Goal: Information Seeking & Learning: Understand process/instructions

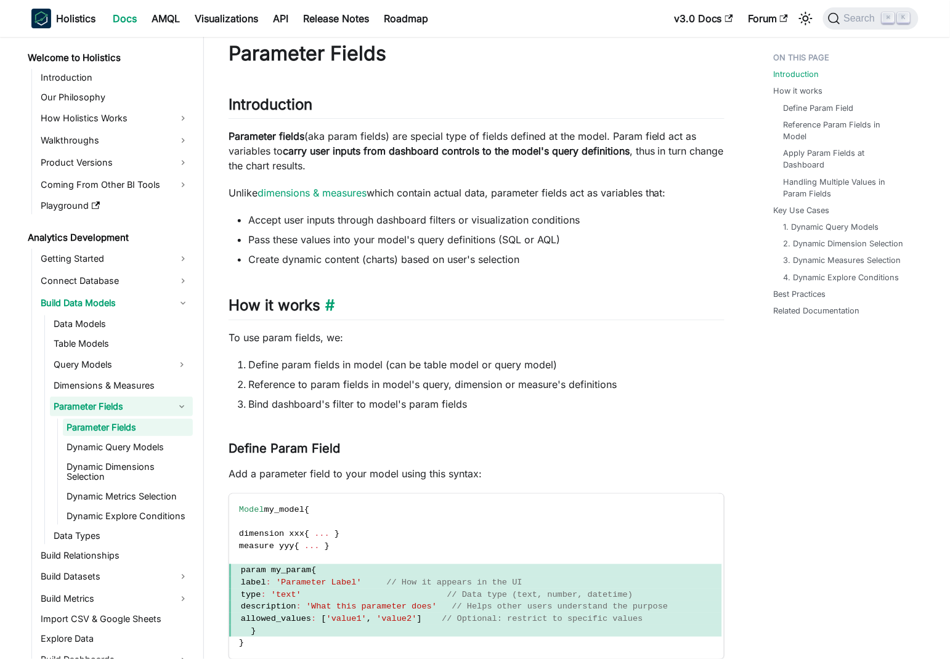
scroll to position [67, 0]
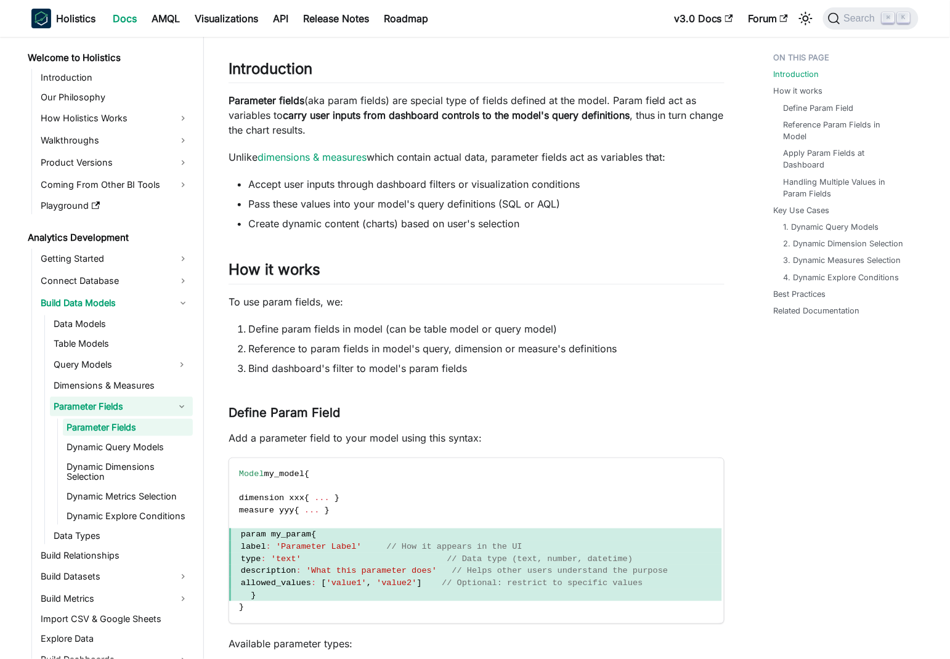
click at [258, 221] on li "Create dynamic content (charts) based on user's selection" at bounding box center [486, 223] width 476 height 15
drag, startPoint x: 258, startPoint y: 221, endPoint x: 535, endPoint y: 225, distance: 277.2
click at [535, 225] on li "Create dynamic content (charts) based on user's selection" at bounding box center [486, 223] width 476 height 15
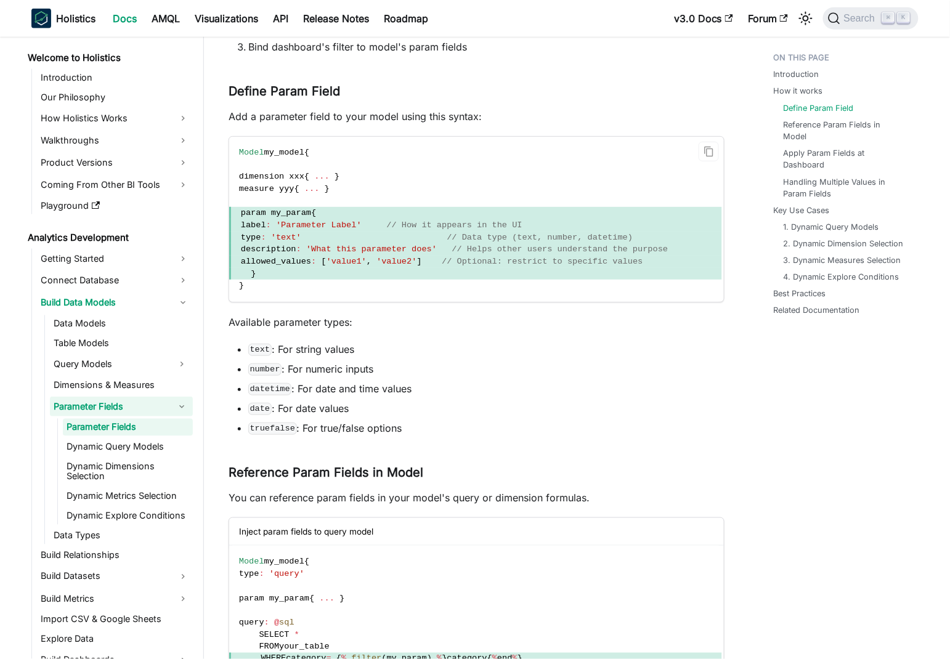
scroll to position [470, 0]
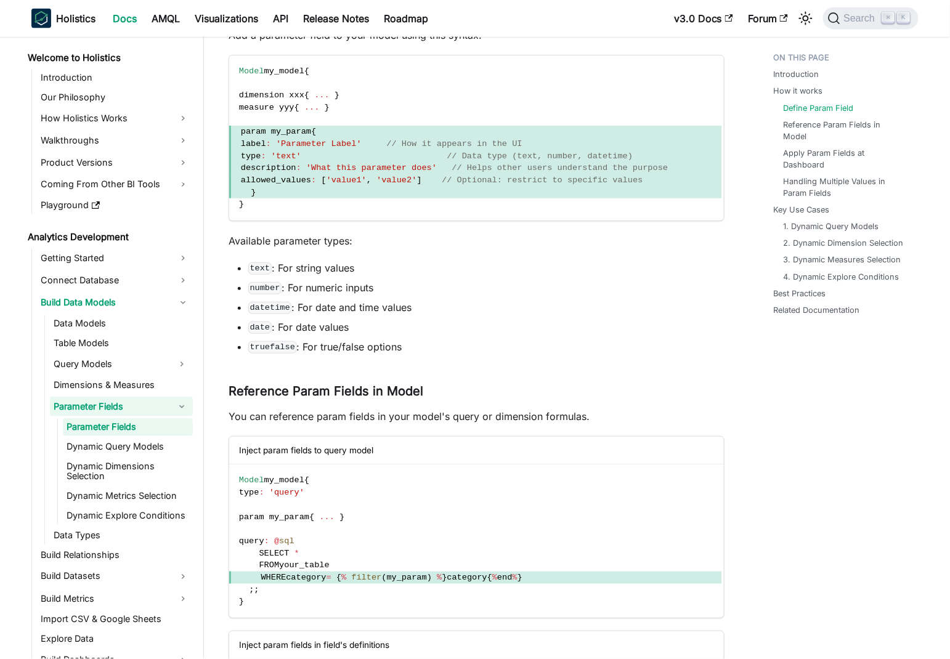
click at [349, 287] on li "number : For numeric inputs" at bounding box center [486, 287] width 476 height 15
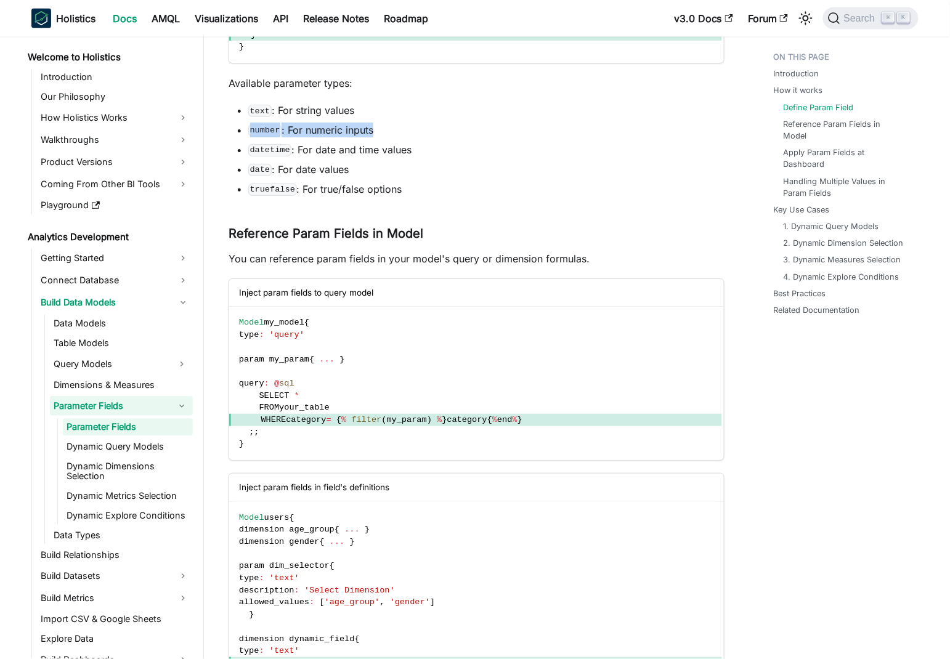
scroll to position [667, 0]
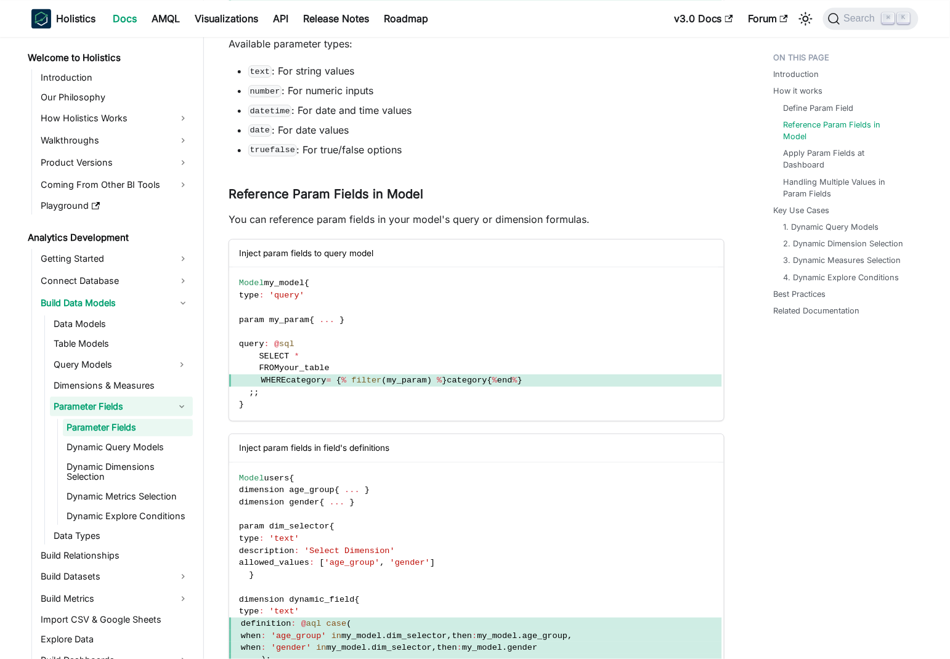
click at [246, 217] on p "You can reference param fields in your model's query or dimension formulas." at bounding box center [477, 219] width 496 height 15
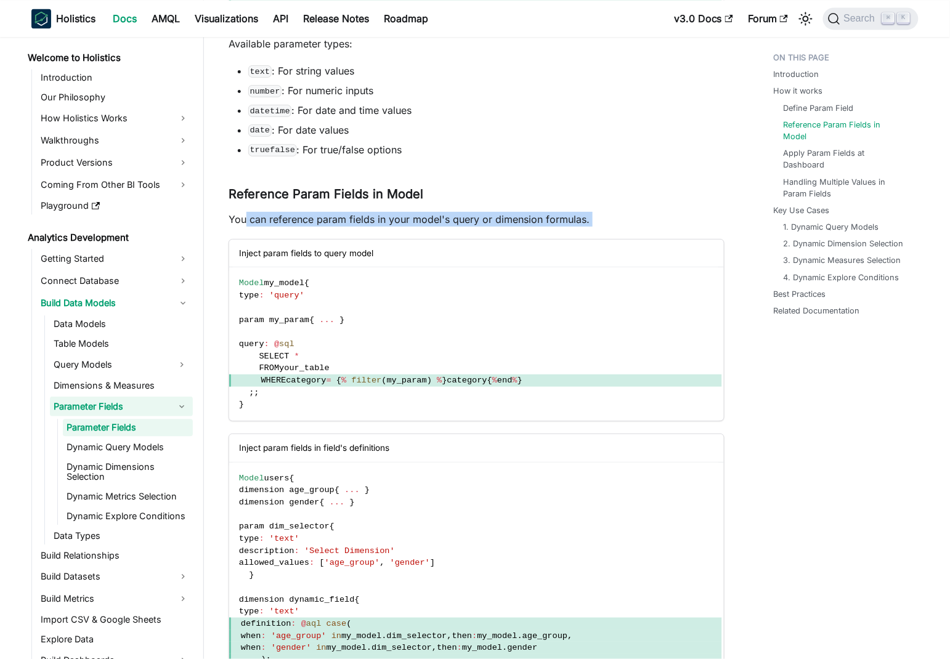
drag, startPoint x: 246, startPoint y: 217, endPoint x: 545, endPoint y: 215, distance: 299.4
click at [610, 216] on p "You can reference param fields in your model's query or dimension formulas." at bounding box center [477, 219] width 496 height 15
click at [450, 216] on p "You can reference param fields in your model's query or dimension formulas." at bounding box center [477, 219] width 496 height 15
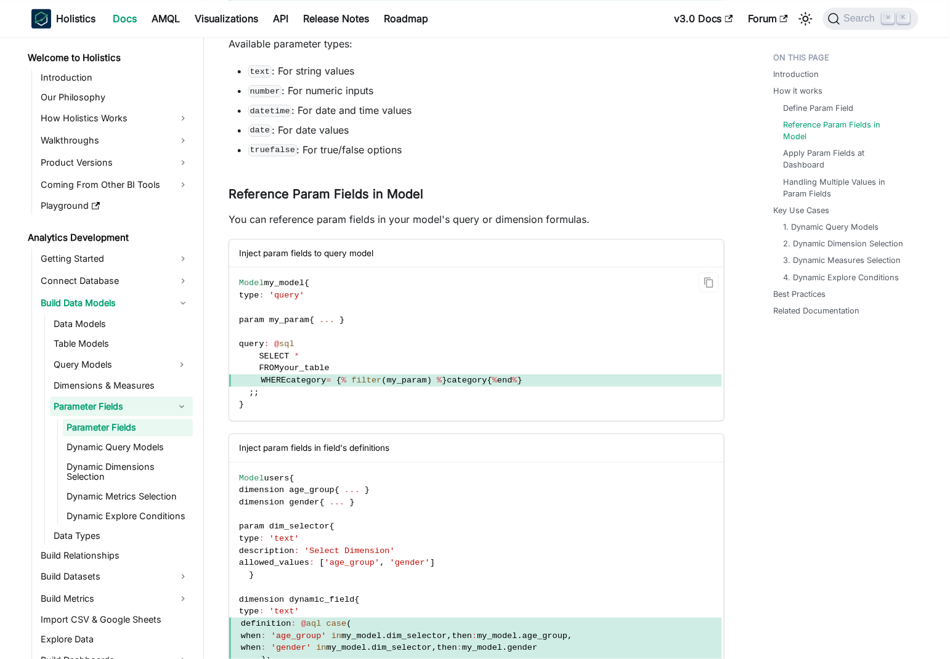
click at [264, 381] on span "WHERE" at bounding box center [273, 380] width 25 height 9
drag, startPoint x: 264, startPoint y: 381, endPoint x: 543, endPoint y: 372, distance: 279.2
click at [543, 372] on code "Model my_model { type : 'query' param my_param { ... } query : @ sql SELECT * F…" at bounding box center [475, 343] width 493 height 153
click at [432, 368] on code "Model my_model { type : 'query' param my_param { ... } query : @ sql SELECT * F…" at bounding box center [475, 343] width 493 height 153
click at [286, 381] on span "WHERE" at bounding box center [273, 380] width 25 height 9
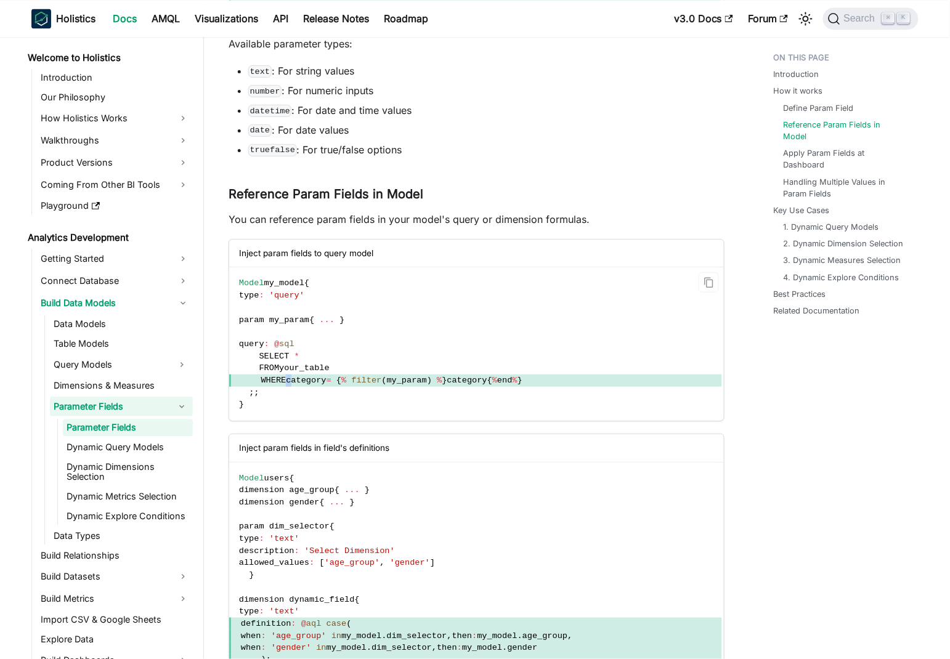
click at [286, 381] on span "WHERE" at bounding box center [273, 380] width 25 height 9
click at [428, 339] on code "Model my_model { type : 'query' param my_param { ... } query : @ sql SELECT * F…" at bounding box center [475, 343] width 493 height 153
drag, startPoint x: 258, startPoint y: 348, endPoint x: 546, endPoint y: 381, distance: 290.8
click at [546, 381] on code "Model my_model { type : 'query' param my_param { ... } query : @ sql SELECT * F…" at bounding box center [475, 343] width 493 height 153
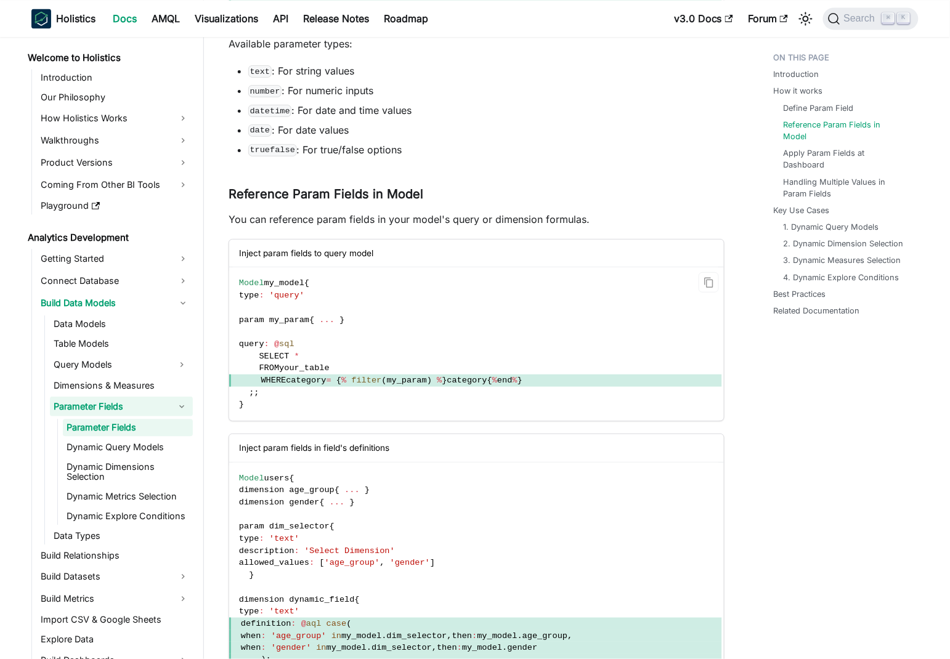
click at [438, 327] on code "Model my_model { type : 'query' param my_param { ... } query : @ sql SELECT * F…" at bounding box center [475, 343] width 493 height 153
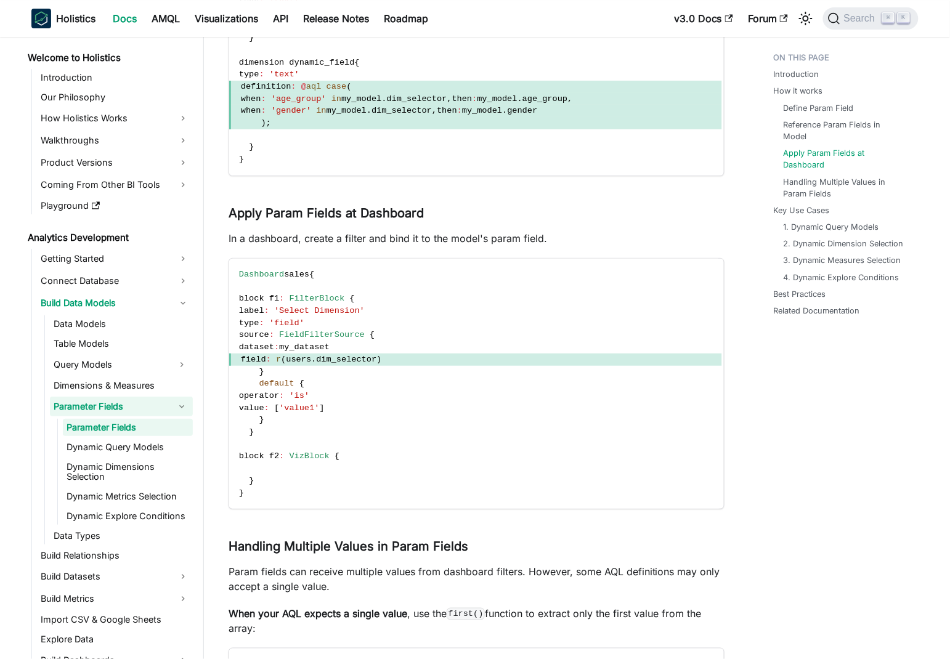
scroll to position [1205, 0]
click at [259, 237] on p "In a dashboard, create a filter and bind it to the model's param field." at bounding box center [477, 237] width 496 height 15
drag, startPoint x: 428, startPoint y: 233, endPoint x: 515, endPoint y: 235, distance: 87.5
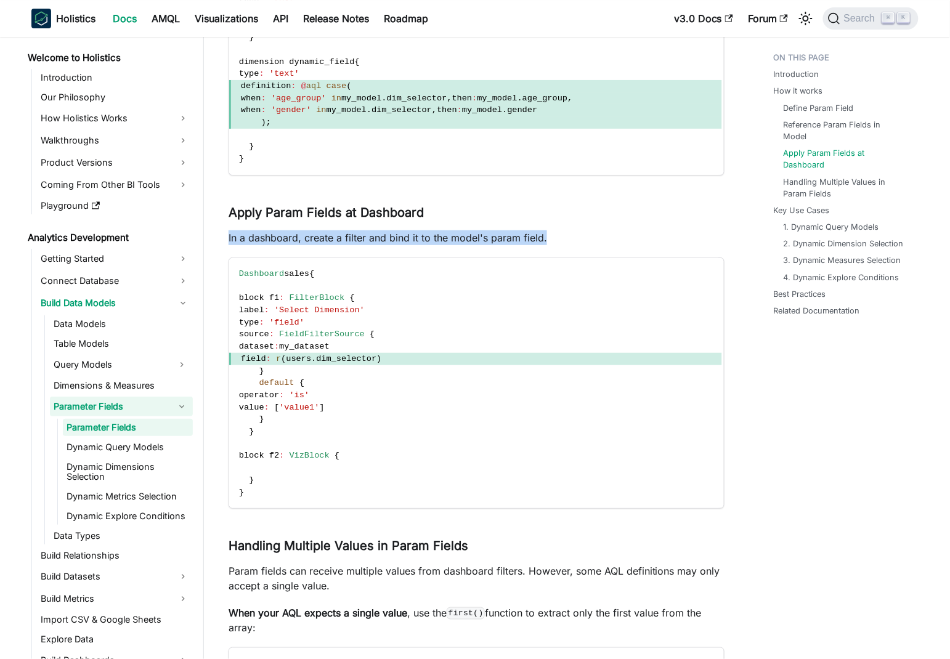
click at [428, 233] on p "In a dashboard, create a filter and bind it to the model's param field." at bounding box center [477, 237] width 496 height 15
click at [541, 235] on p "In a dashboard, create a filter and bind it to the model's param field." at bounding box center [477, 237] width 496 height 15
drag, startPoint x: 541, startPoint y: 235, endPoint x: 285, endPoint y: 238, distance: 256.3
drag, startPoint x: 411, startPoint y: 236, endPoint x: 448, endPoint y: 237, distance: 37.0
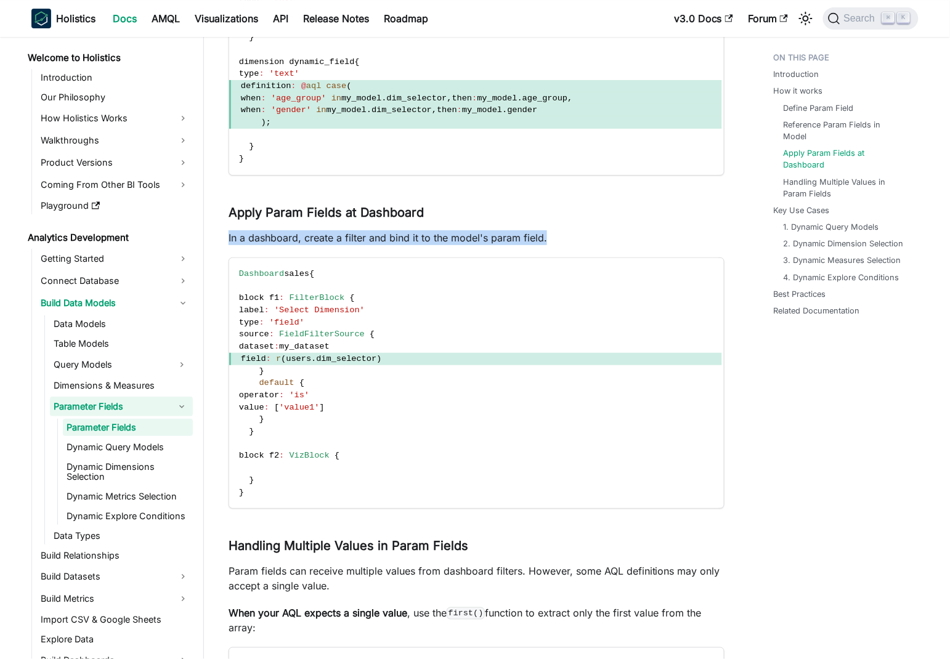
click at [412, 236] on p "In a dashboard, create a filter and bind it to the model's param field." at bounding box center [477, 237] width 496 height 15
click at [541, 236] on p "In a dashboard, create a filter and bind it to the model's param field." at bounding box center [477, 237] width 496 height 15
drag, startPoint x: 541, startPoint y: 236, endPoint x: 227, endPoint y: 238, distance: 314.8
click at [399, 235] on p "In a dashboard, create a filter and bind it to the model's param field." at bounding box center [477, 237] width 496 height 15
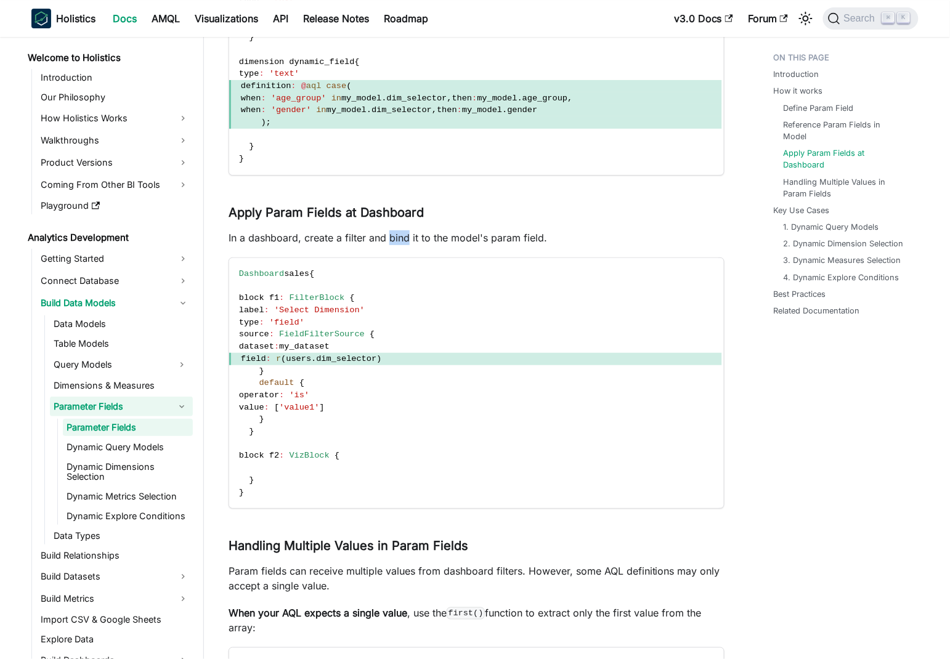
click at [399, 235] on p "In a dashboard, create a filter and bind it to the model's param field." at bounding box center [477, 237] width 496 height 15
click at [444, 234] on p "In a dashboard, create a filter and bind it to the model's param field." at bounding box center [477, 237] width 496 height 15
click at [320, 239] on p "In a dashboard, create a filter and bind it to the model's param field." at bounding box center [477, 237] width 496 height 15
drag, startPoint x: 320, startPoint y: 239, endPoint x: 424, endPoint y: 240, distance: 104.1
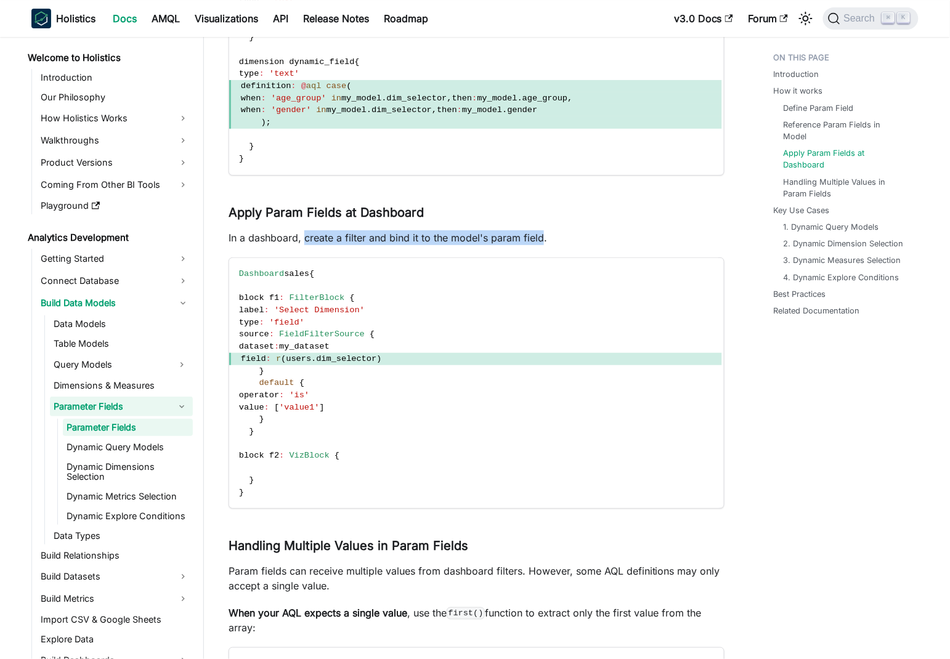
click at [536, 237] on p "In a dashboard, create a filter and bind it to the model's param field." at bounding box center [477, 237] width 496 height 15
drag, startPoint x: 424, startPoint y: 240, endPoint x: 493, endPoint y: 235, distance: 68.6
click at [423, 240] on p "In a dashboard, create a filter and bind it to the model's param field." at bounding box center [477, 237] width 496 height 15
click at [539, 237] on p "In a dashboard, create a filter and bind it to the model's param field." at bounding box center [477, 237] width 496 height 15
drag, startPoint x: 539, startPoint y: 237, endPoint x: 230, endPoint y: 241, distance: 308.7
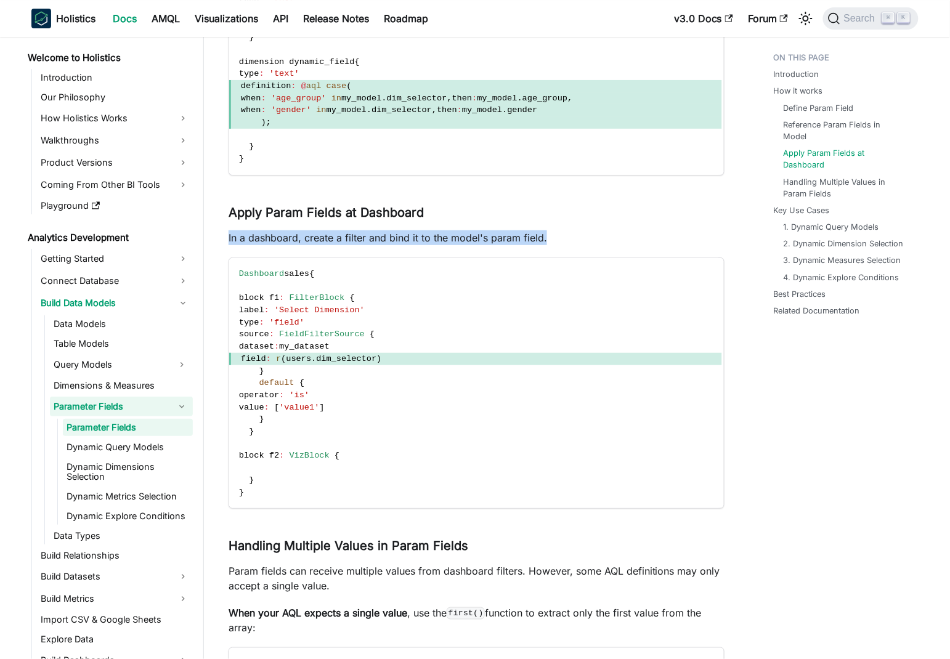
click at [230, 241] on p "In a dashboard, create a filter and bind it to the model's param field." at bounding box center [477, 237] width 496 height 15
click at [397, 240] on p "In a dashboard, create a filter and bind it to the model's param field." at bounding box center [477, 237] width 496 height 15
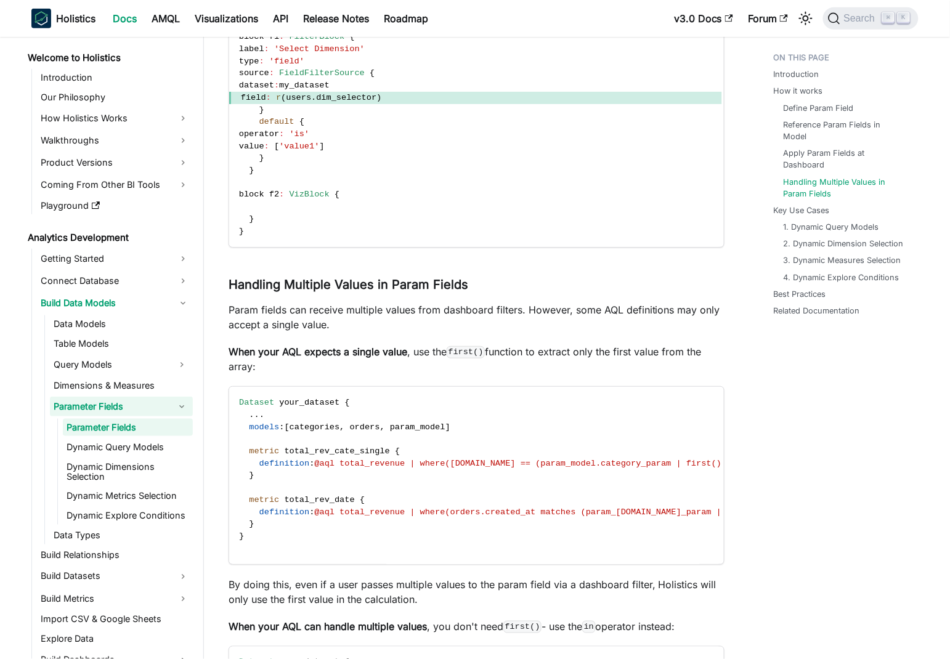
scroll to position [1496, 0]
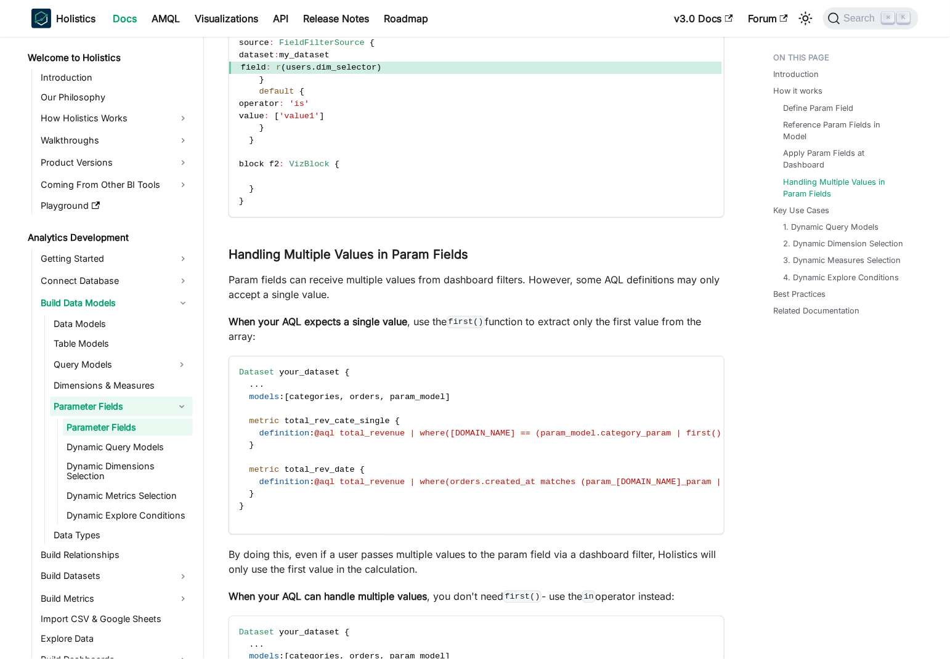
click at [235, 277] on p "Param fields can receive multiple values from dashboard filters. However, some …" at bounding box center [477, 287] width 496 height 30
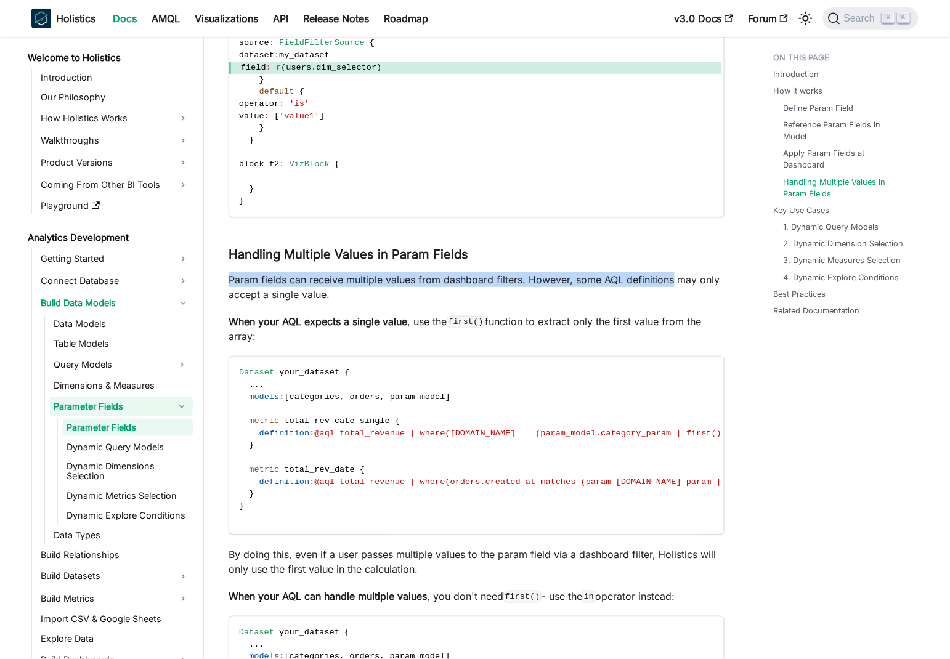
drag, startPoint x: 235, startPoint y: 277, endPoint x: 631, endPoint y: 277, distance: 395.5
click at [631, 277] on p "Param fields can receive multiple values from dashboard filters. However, some …" at bounding box center [477, 287] width 496 height 30
click at [453, 283] on p "Param fields can receive multiple values from dashboard filters. However, some …" at bounding box center [477, 287] width 496 height 30
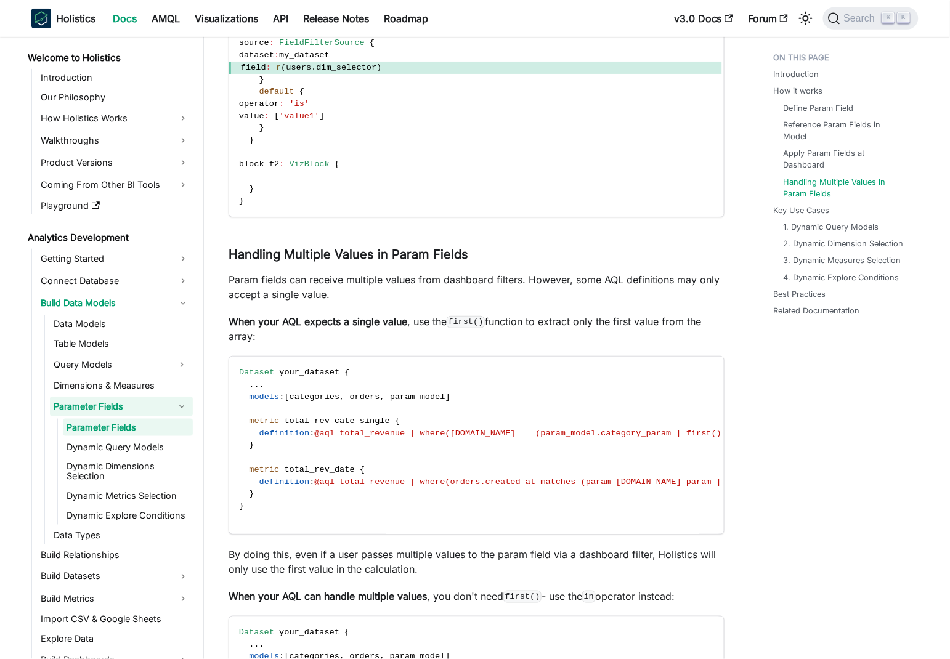
click at [423, 319] on p "When your AQL expects a single value , use the first() function to extract only…" at bounding box center [477, 329] width 496 height 30
drag, startPoint x: 423, startPoint y: 319, endPoint x: 703, endPoint y: 320, distance: 279.7
click at [703, 320] on p "When your AQL expects a single value , use the first() function to extract only…" at bounding box center [477, 329] width 496 height 30
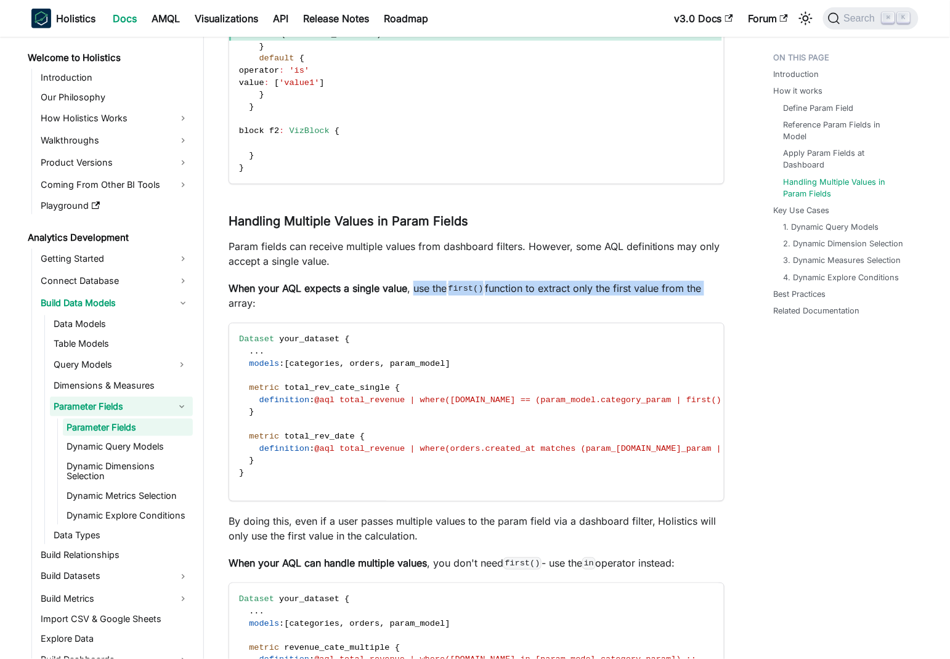
scroll to position [1564, 0]
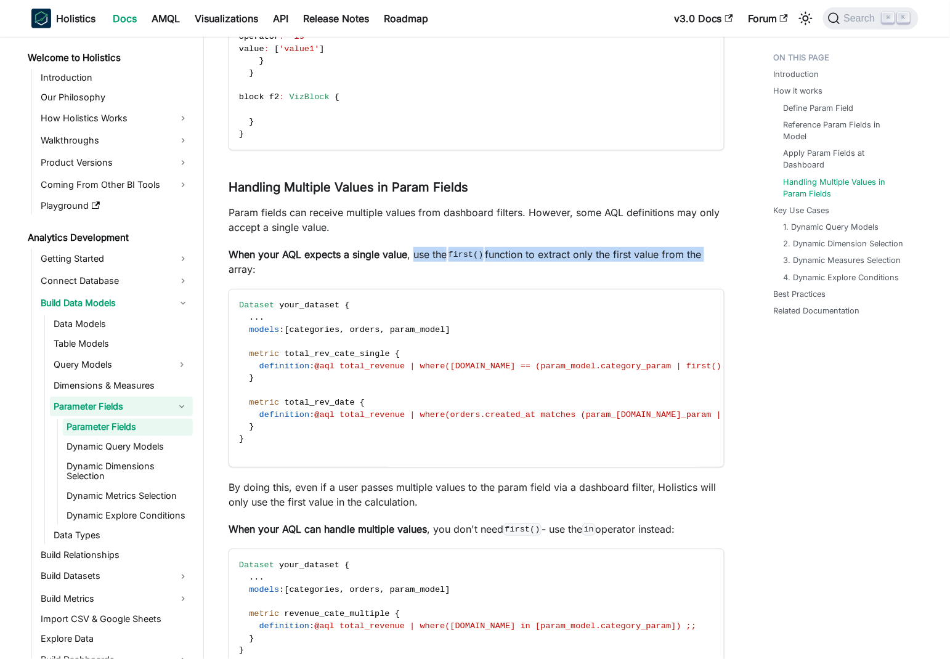
click at [572, 253] on p "When your AQL expects a single value , use the first() function to extract only…" at bounding box center [477, 262] width 496 height 30
click at [541, 268] on p "When your AQL expects a single value , use the first() function to extract only…" at bounding box center [477, 262] width 496 height 30
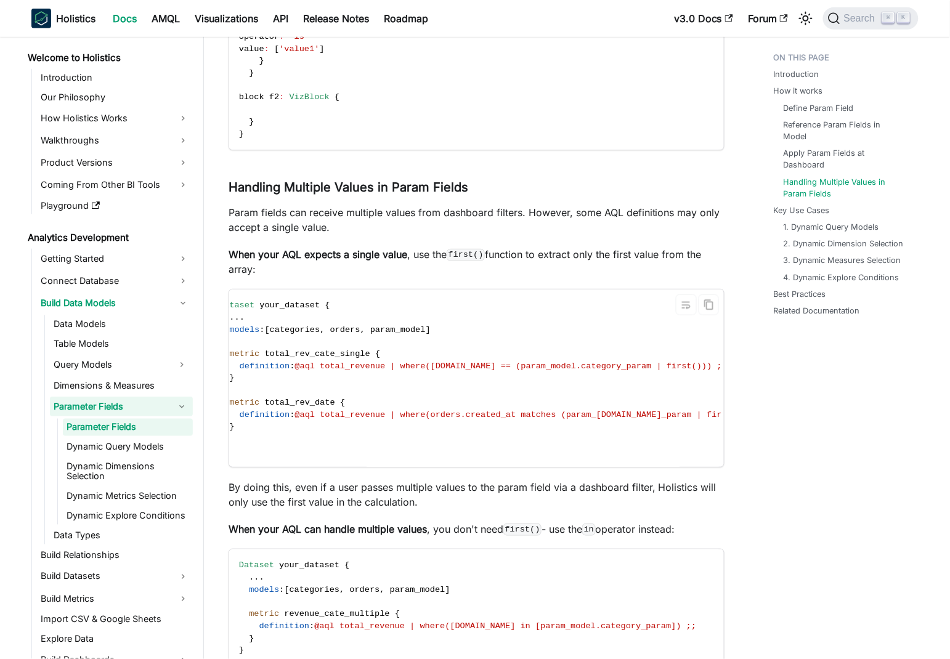
scroll to position [0, 67]
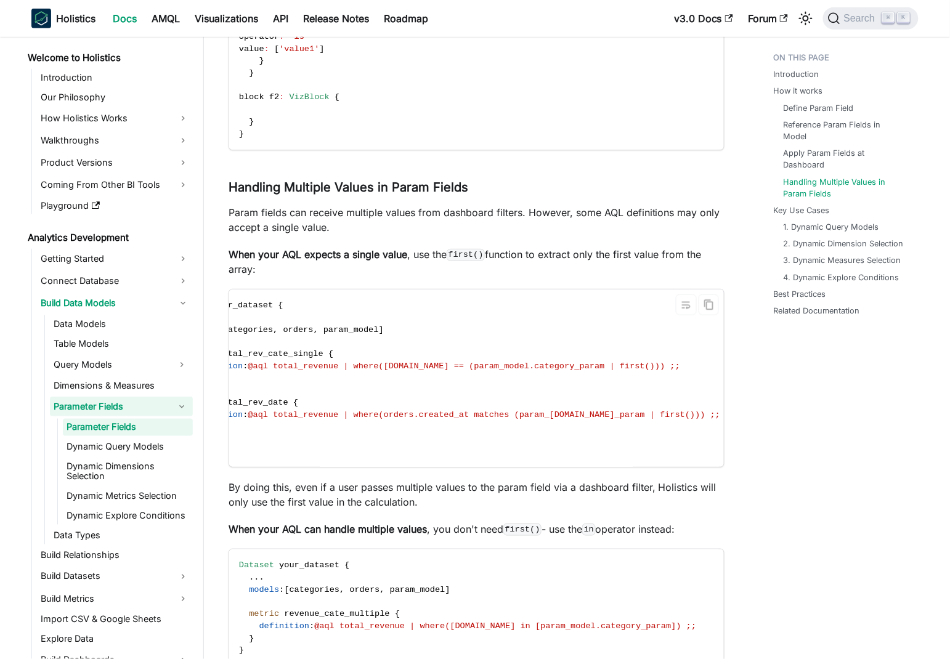
click at [662, 364] on span "@aql total_revenue | where([DOMAIN_NAME] == (param_model.category_param | first…" at bounding box center [464, 366] width 432 height 9
click at [517, 357] on code "Dataset your_dataset { . . . models : [ categories , orders , param_model ] met…" at bounding box center [446, 378] width 567 height 177
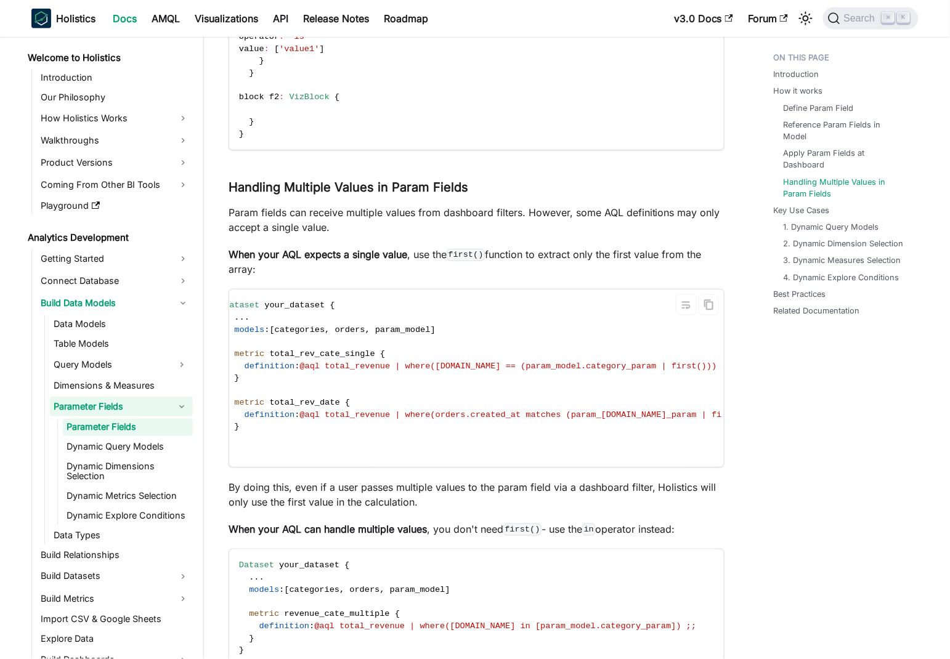
scroll to position [0, 0]
click at [419, 333] on span "param_model" at bounding box center [417, 329] width 55 height 9
click at [249, 327] on span "models" at bounding box center [264, 329] width 30 height 9
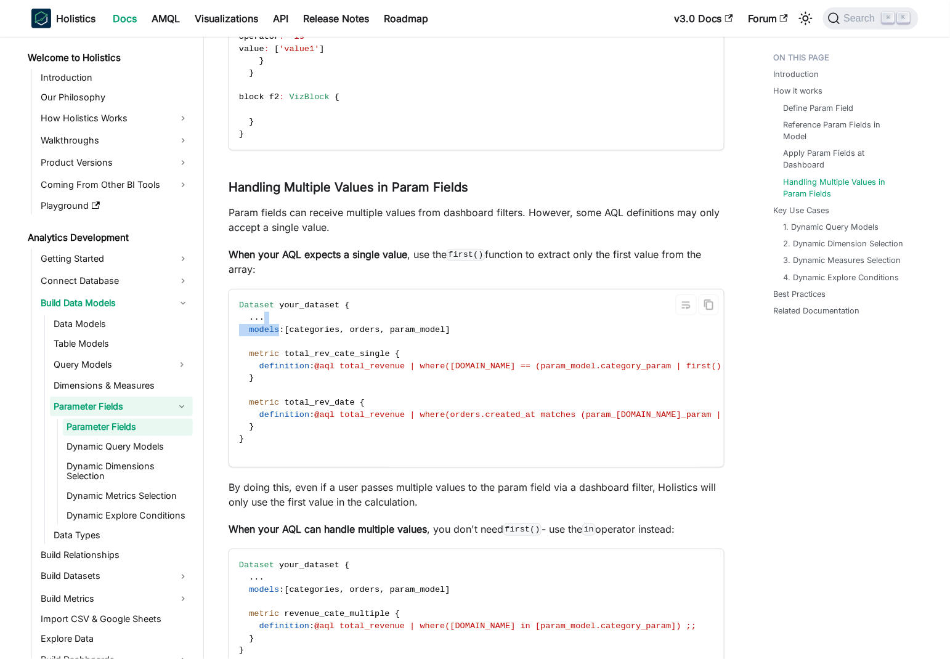
drag, startPoint x: 249, startPoint y: 327, endPoint x: 432, endPoint y: 350, distance: 184.5
click at [518, 323] on code "Dataset your_dataset { . . . models : [ categories , orders , param_model ] met…" at bounding box center [512, 378] width 567 height 177
click at [432, 350] on code "Dataset your_dataset { . . . models : [ categories , orders , param_model ] met…" at bounding box center [512, 378] width 567 height 177
click at [420, 327] on span "param_model" at bounding box center [417, 329] width 55 height 9
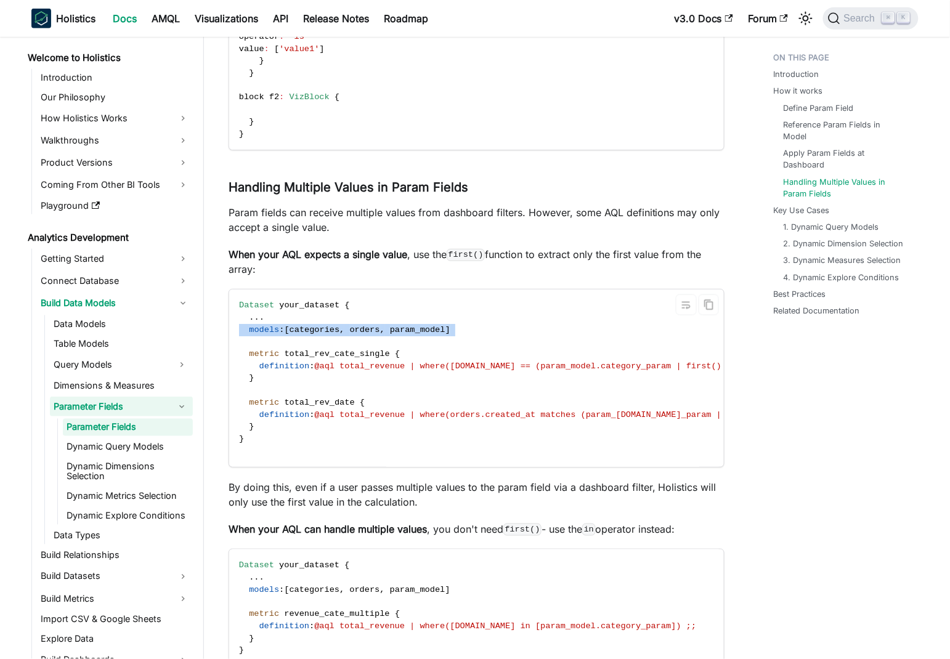
click at [420, 327] on span "param_model" at bounding box center [417, 329] width 55 height 9
click at [560, 339] on code "Dataset your_dataset { . . . models : [ categories , orders , param_model ] met…" at bounding box center [512, 378] width 567 height 177
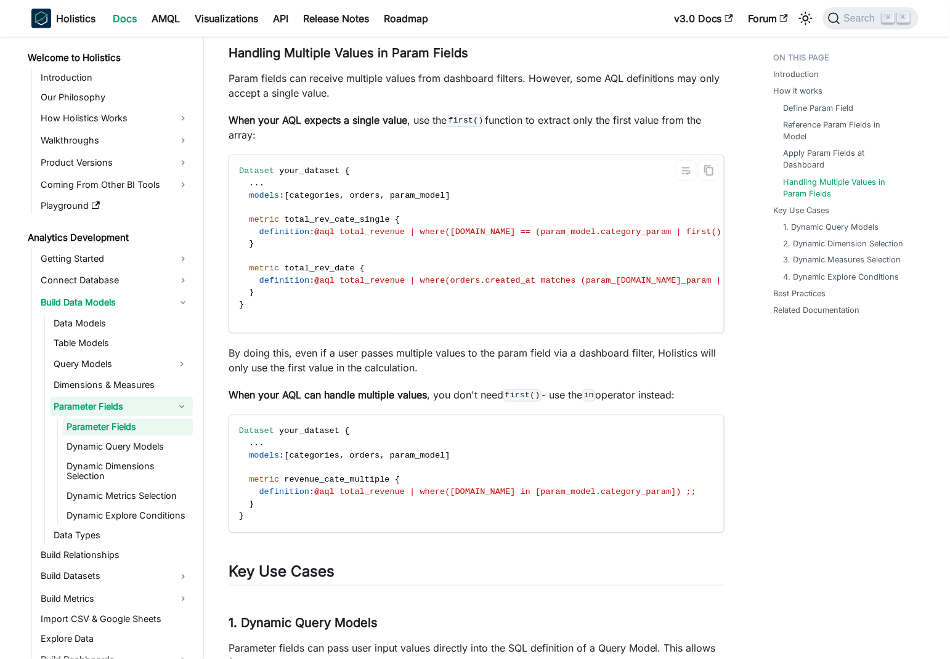
scroll to position [1765, 0]
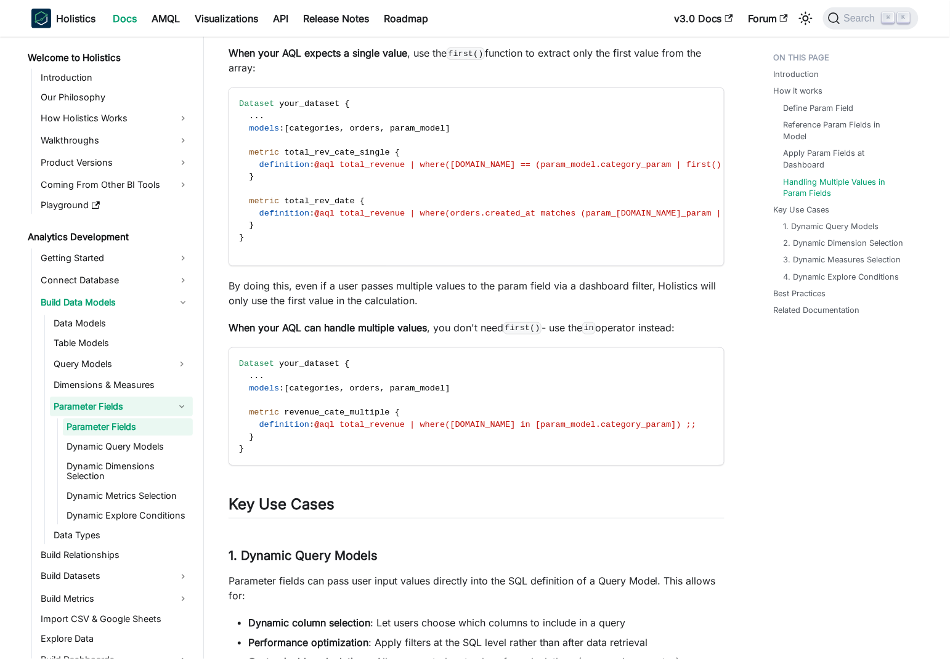
click at [262, 294] on p "By doing this, even if a user passes multiple values to the param field via a d…" at bounding box center [477, 293] width 496 height 30
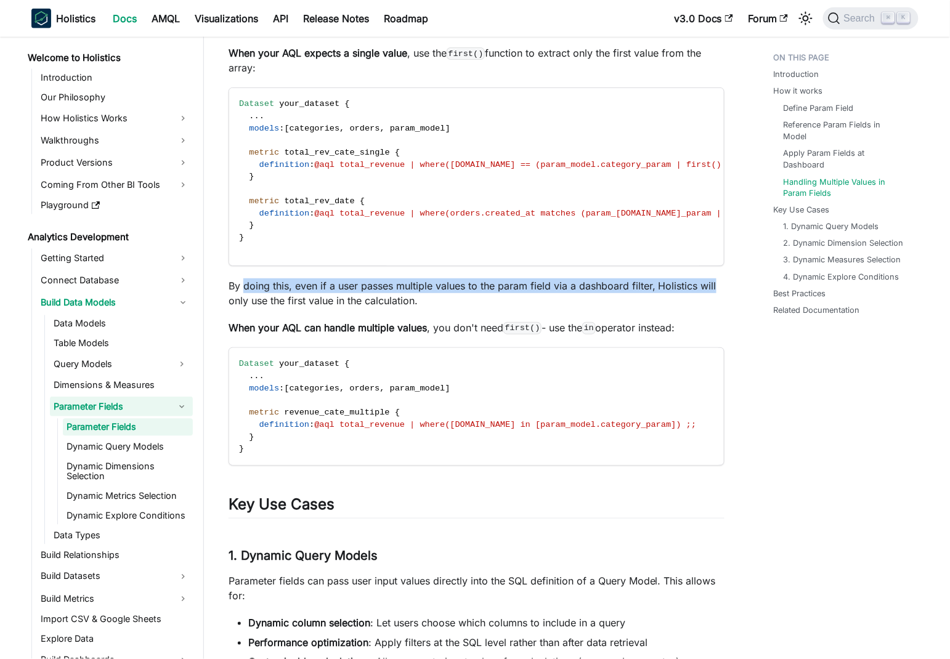
drag, startPoint x: 262, startPoint y: 294, endPoint x: 708, endPoint y: 296, distance: 446.0
click at [708, 296] on p "By doing this, even if a user passes multiple values to the param field via a d…" at bounding box center [477, 293] width 496 height 30
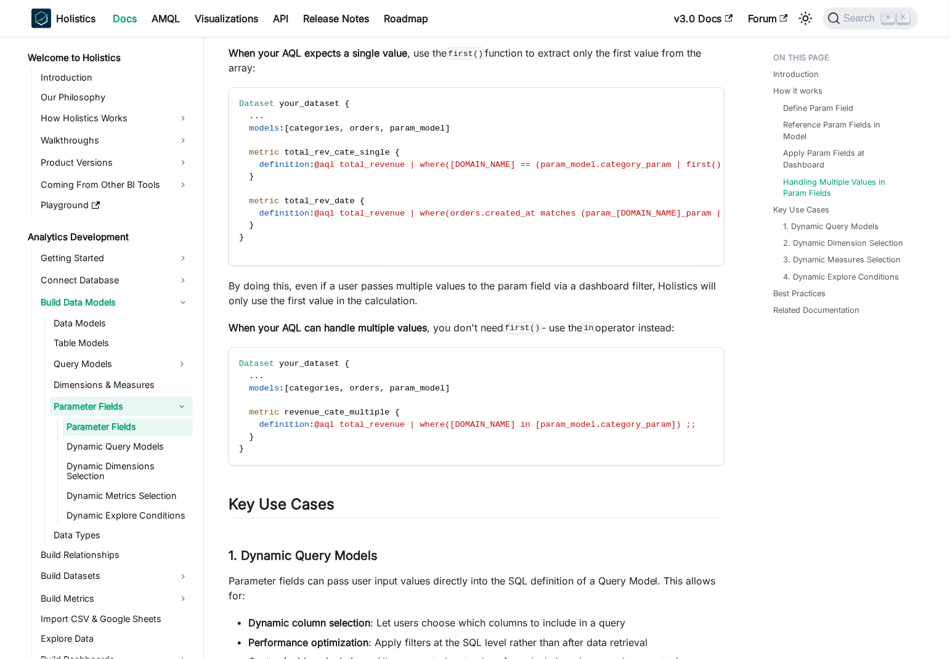
drag, startPoint x: 532, startPoint y: 301, endPoint x: 352, endPoint y: 301, distance: 179.9
click at [529, 301] on p "By doing this, even if a user passes multiple values to the param field via a d…" at bounding box center [477, 293] width 496 height 30
click at [273, 299] on p "By doing this, even if a user passes multiple values to the param field via a d…" at bounding box center [477, 293] width 496 height 30
drag, startPoint x: 273, startPoint y: 299, endPoint x: 527, endPoint y: 307, distance: 254.0
click at [469, 304] on p "By doing this, even if a user passes multiple values to the param field via a d…" at bounding box center [477, 293] width 496 height 30
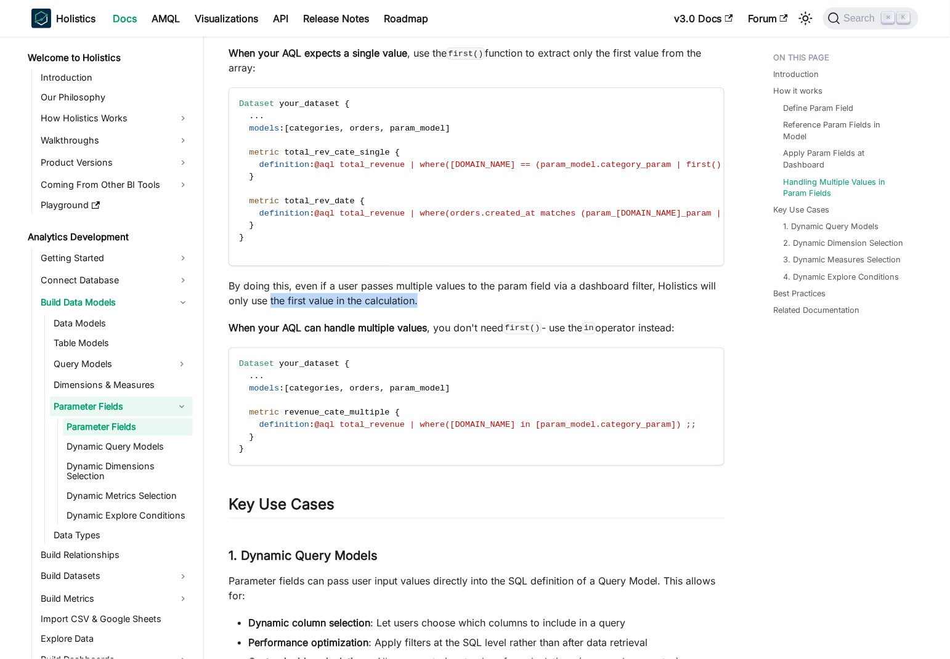
click at [527, 307] on p "By doing this, even if a user passes multiple values to the param field via a d…" at bounding box center [477, 293] width 496 height 30
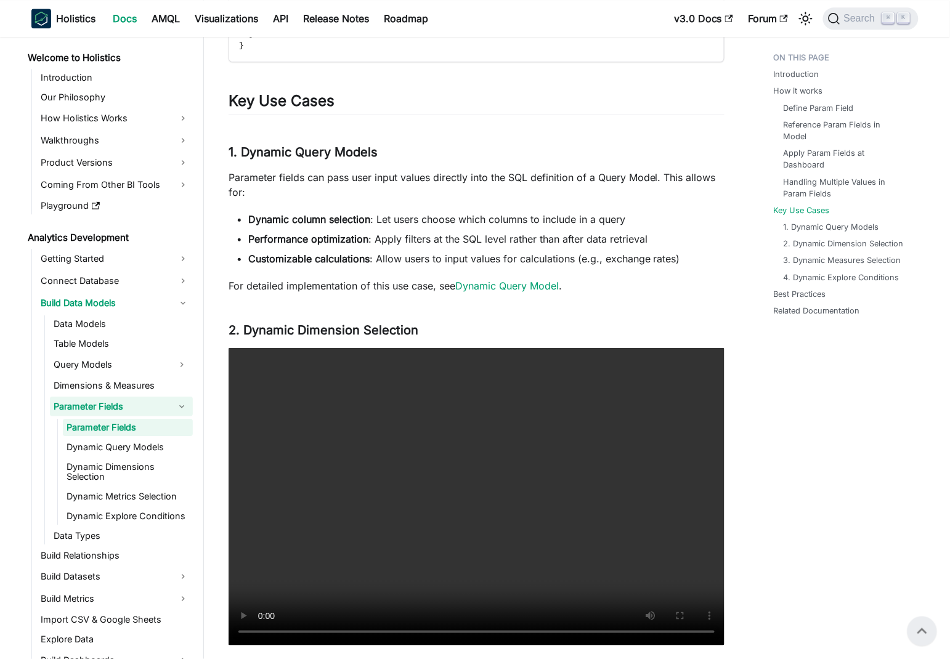
scroll to position [2168, 0]
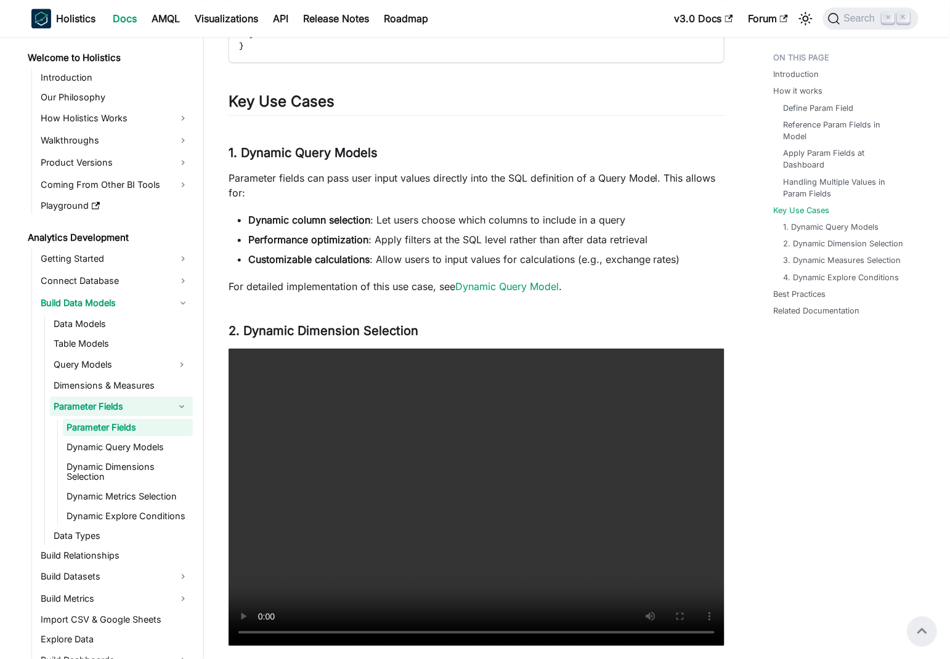
click at [245, 190] on p "Parameter fields can pass user input values directly into the SQL definition of…" at bounding box center [477, 186] width 496 height 30
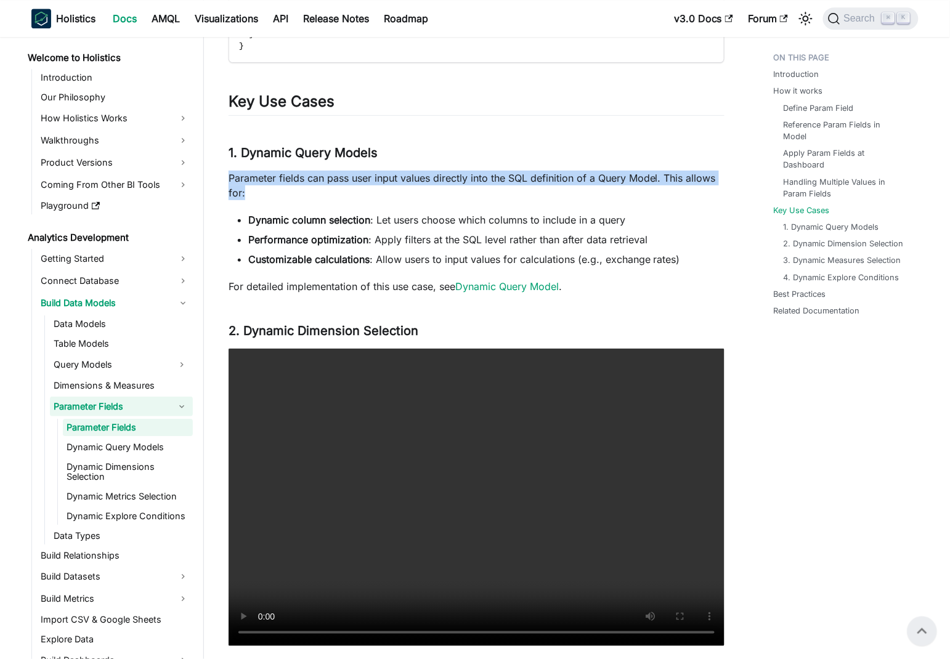
drag, startPoint x: 245, startPoint y: 190, endPoint x: 646, endPoint y: 196, distance: 401.7
click at [656, 198] on p "Parameter fields can pass user input values directly into the SQL definition of…" at bounding box center [477, 186] width 496 height 30
drag, startPoint x: 495, startPoint y: 194, endPoint x: 306, endPoint y: 198, distance: 189.2
click at [493, 194] on p "Parameter fields can pass user input values directly into the SQL definition of…" at bounding box center [477, 186] width 496 height 30
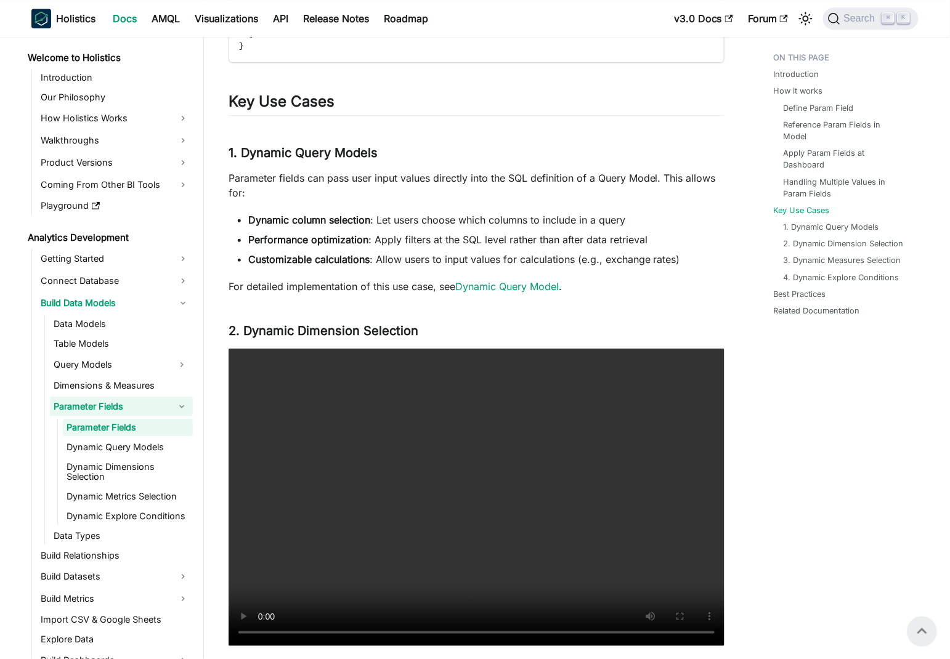
click at [242, 189] on p "Parameter fields can pass user input values directly into the SQL definition of…" at bounding box center [477, 186] width 496 height 30
drag, startPoint x: 242, startPoint y: 189, endPoint x: 617, endPoint y: 193, distance: 374.6
click at [617, 193] on p "Parameter fields can pass user input values directly into the SQL definition of…" at bounding box center [477, 186] width 496 height 30
click at [251, 193] on p "Parameter fields can pass user input values directly into the SQL definition of…" at bounding box center [477, 186] width 496 height 30
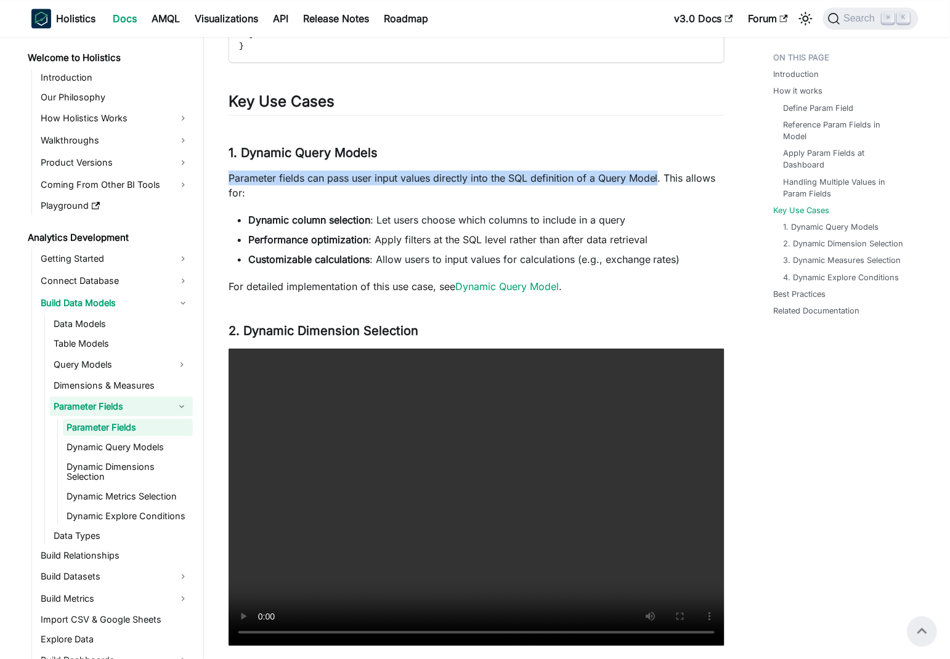
drag, startPoint x: 251, startPoint y: 193, endPoint x: 630, endPoint y: 186, distance: 378.3
click at [630, 186] on p "Parameter fields can pass user input values directly into the SQL definition of…" at bounding box center [477, 186] width 496 height 30
click at [444, 189] on p "Parameter fields can pass user input values directly into the SQL definition of…" at bounding box center [477, 186] width 496 height 30
click at [297, 191] on p "Parameter fields can pass user input values directly into the SQL definition of…" at bounding box center [477, 186] width 496 height 30
drag, startPoint x: 297, startPoint y: 191, endPoint x: 650, endPoint y: 191, distance: 353.0
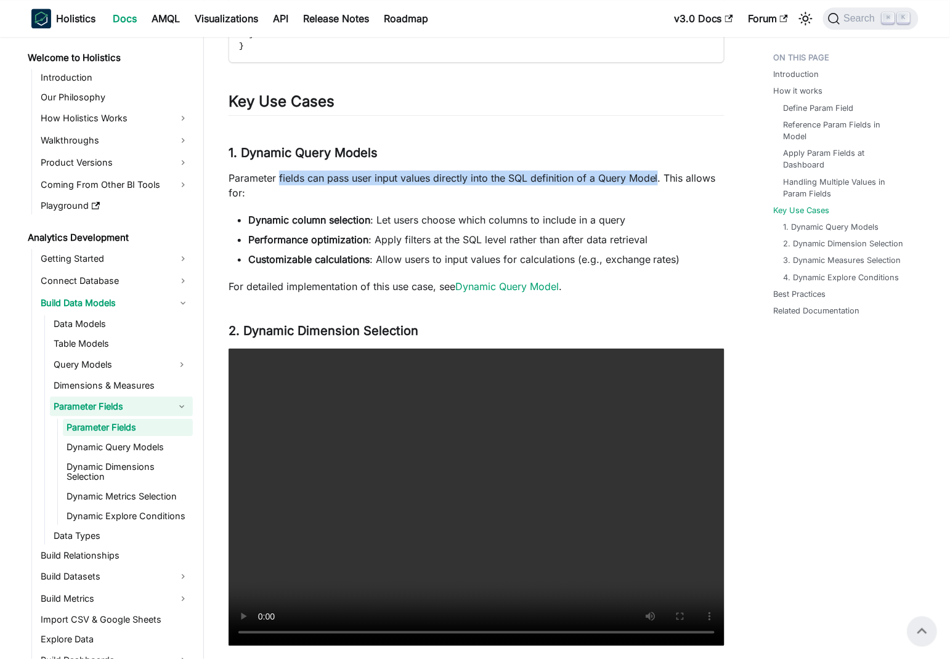
click at [650, 191] on p "Parameter fields can pass user input values directly into the SQL definition of…" at bounding box center [477, 186] width 496 height 30
click at [474, 192] on p "Parameter fields can pass user input values directly into the SQL definition of…" at bounding box center [477, 186] width 496 height 30
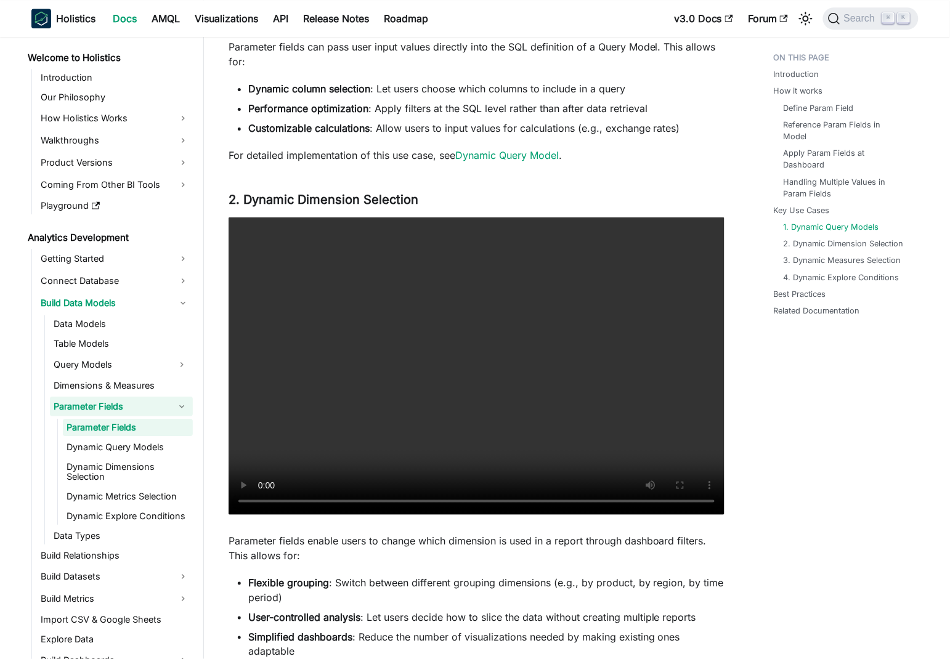
scroll to position [2302, 0]
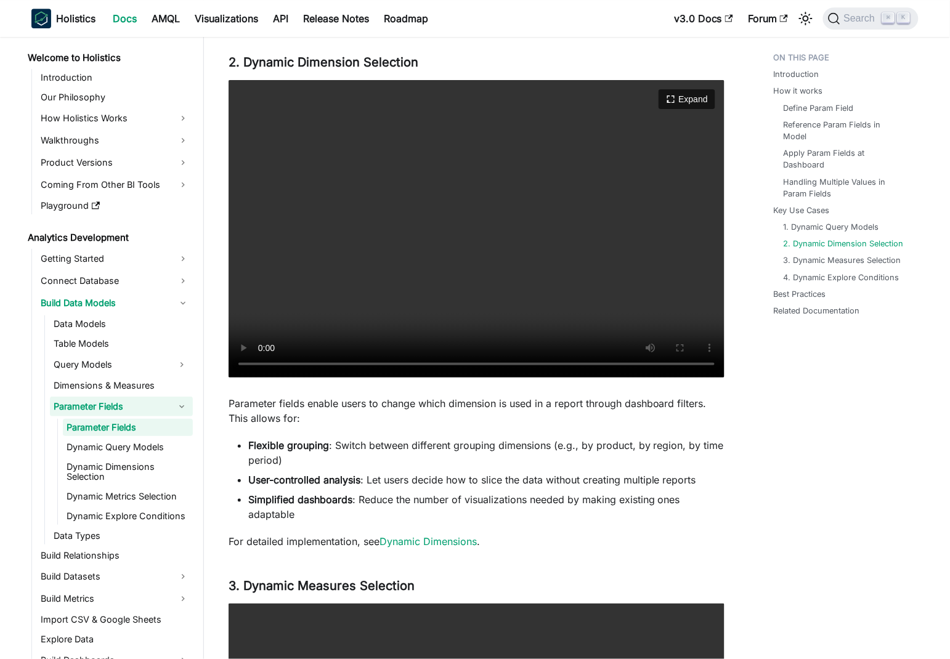
click at [403, 243] on video "Your browser does not support embedding video, but you can download it ." at bounding box center [477, 229] width 496 height 298
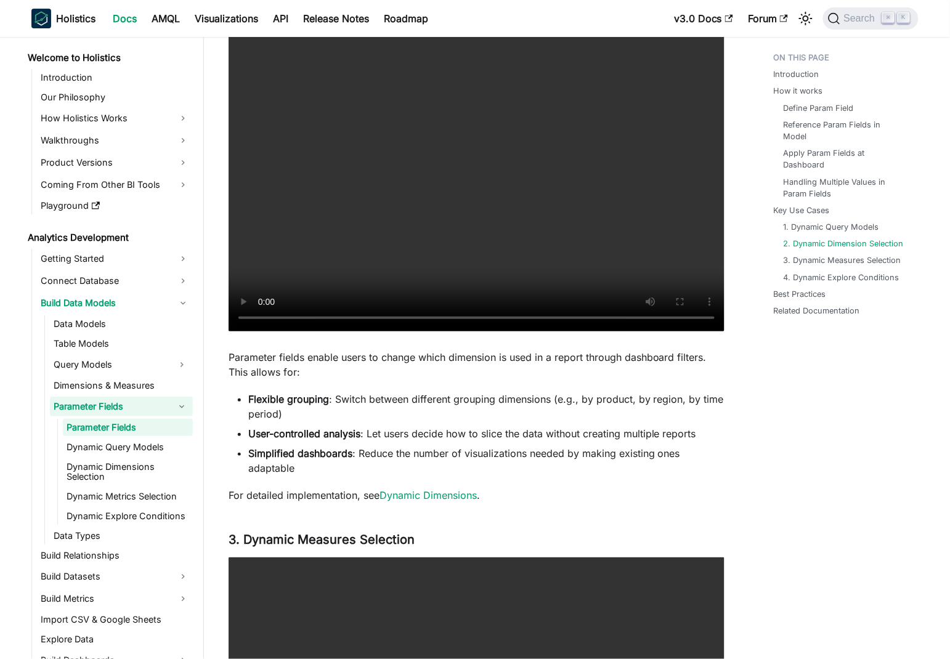
scroll to position [2571, 0]
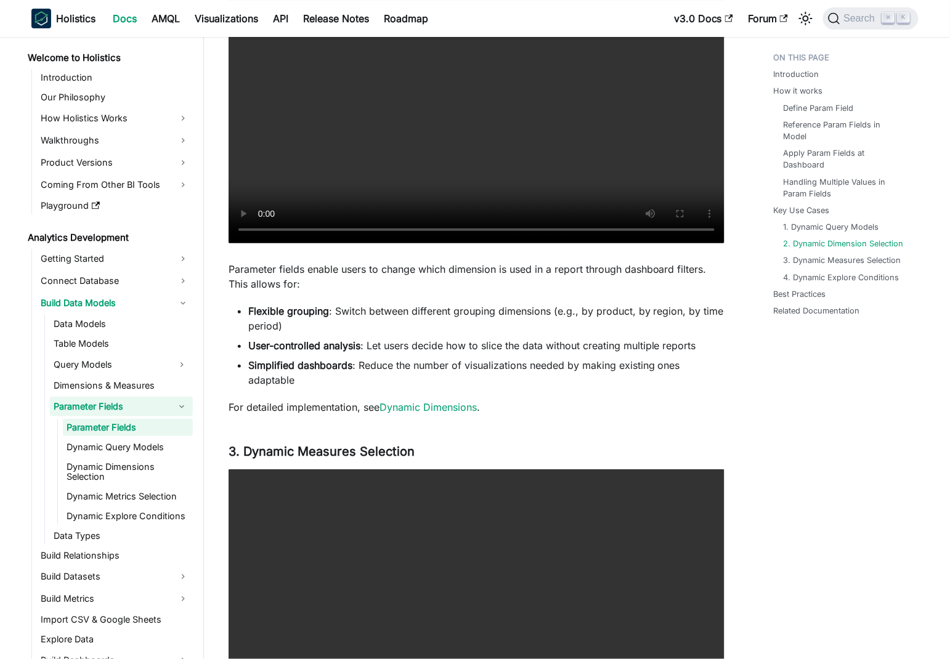
click at [253, 279] on p "Parameter fields enable users to change which dimension is used in a report thr…" at bounding box center [477, 277] width 496 height 30
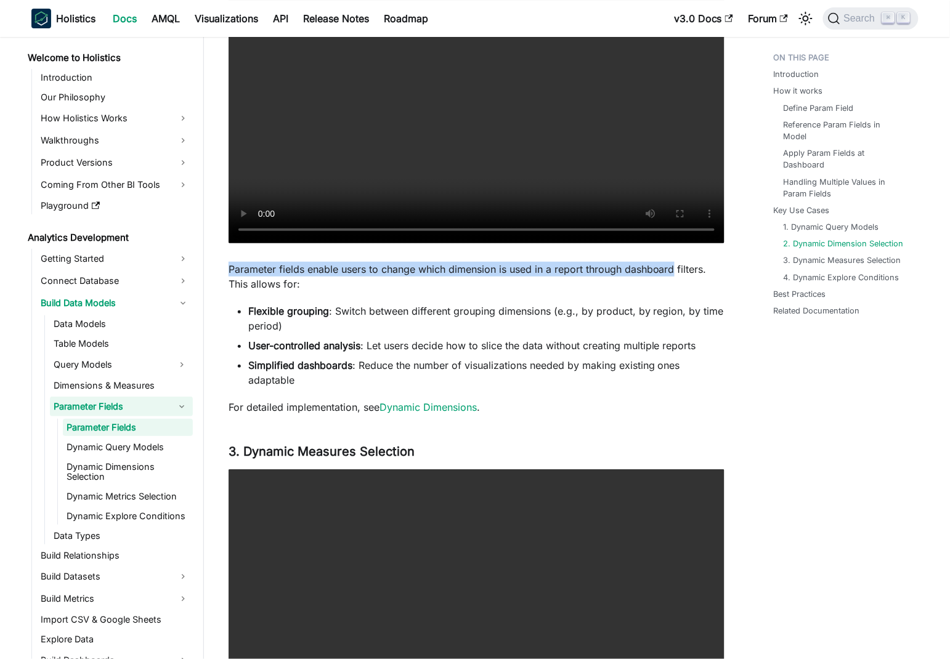
drag, startPoint x: 253, startPoint y: 279, endPoint x: 669, endPoint y: 281, distance: 415.8
click at [669, 281] on p "Parameter fields enable users to change which dimension is used in a report thr…" at bounding box center [477, 277] width 496 height 30
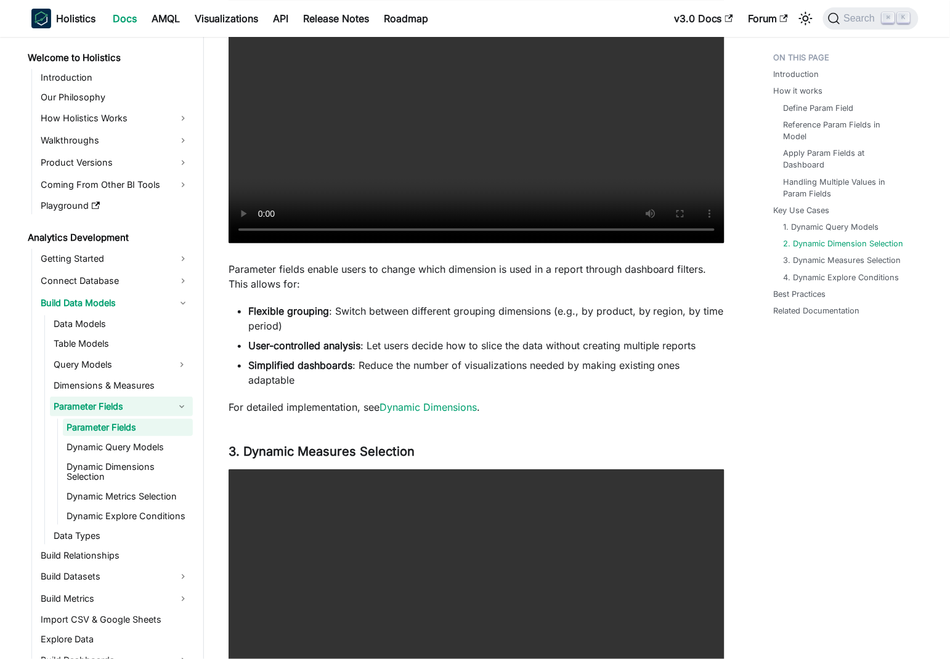
click at [482, 291] on p "Parameter fields enable users to change which dimension is used in a report thr…" at bounding box center [477, 277] width 496 height 30
click at [243, 278] on p "Parameter fields enable users to change which dimension is used in a report thr…" at bounding box center [477, 277] width 496 height 30
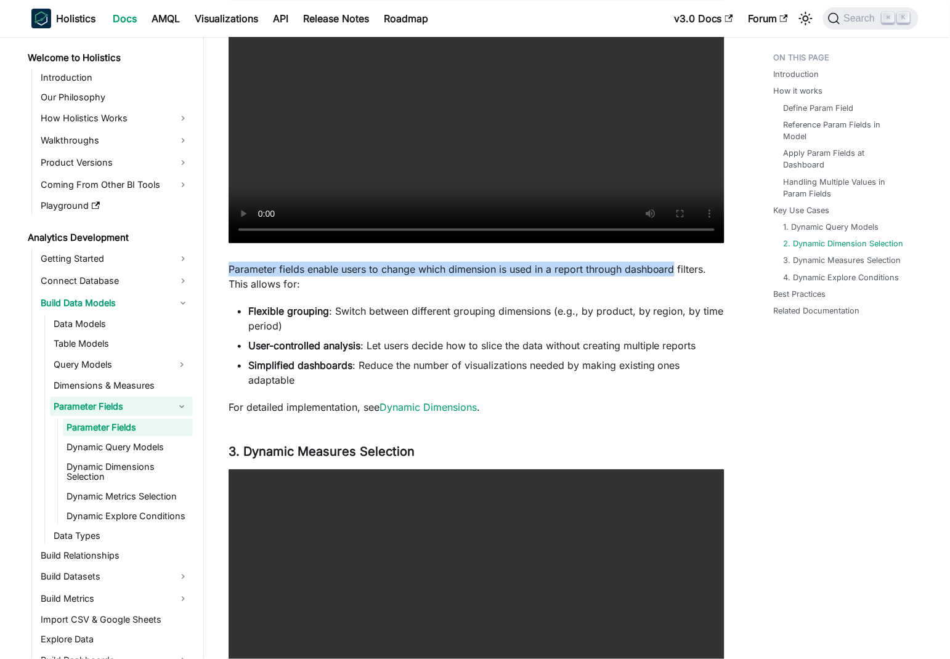
drag, startPoint x: 243, startPoint y: 278, endPoint x: 652, endPoint y: 280, distance: 408.4
click at [652, 280] on p "Parameter fields enable users to change which dimension is used in a report thr…" at bounding box center [477, 277] width 496 height 30
click at [391, 286] on p "Parameter fields enable users to change which dimension is used in a report thr…" at bounding box center [477, 277] width 496 height 30
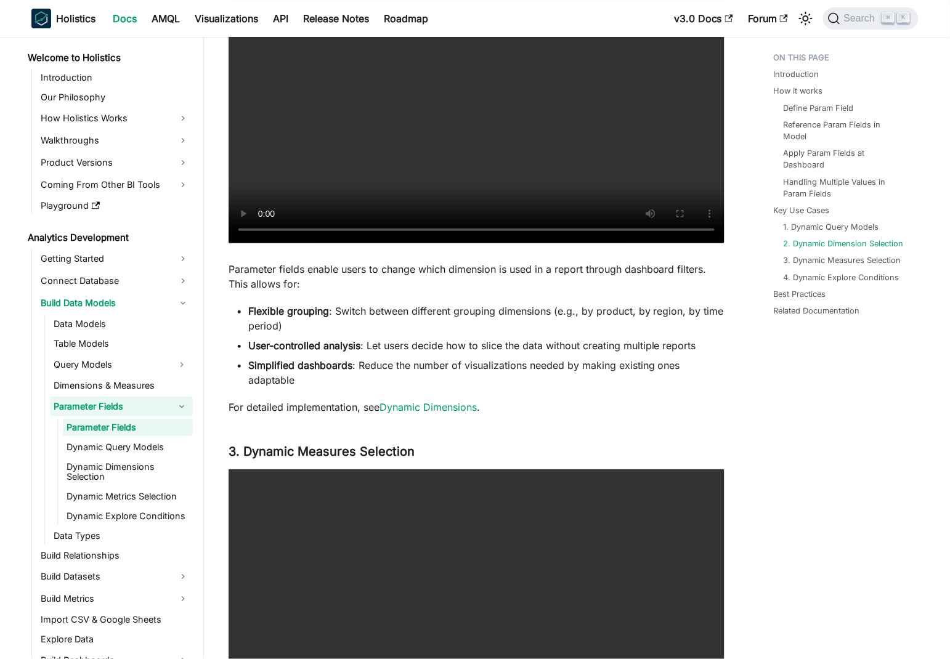
click at [293, 281] on p "Parameter fields enable users to change which dimension is used in a report thr…" at bounding box center [477, 277] width 496 height 30
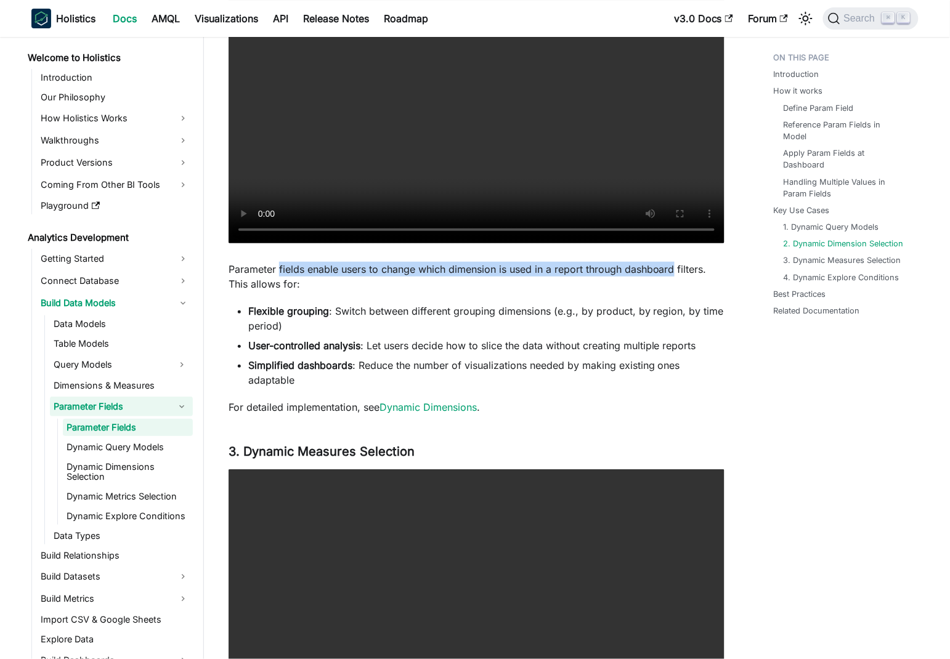
drag, startPoint x: 293, startPoint y: 281, endPoint x: 651, endPoint y: 285, distance: 357.3
click at [651, 285] on p "Parameter fields enable users to change which dimension is used in a report thr…" at bounding box center [477, 277] width 496 height 30
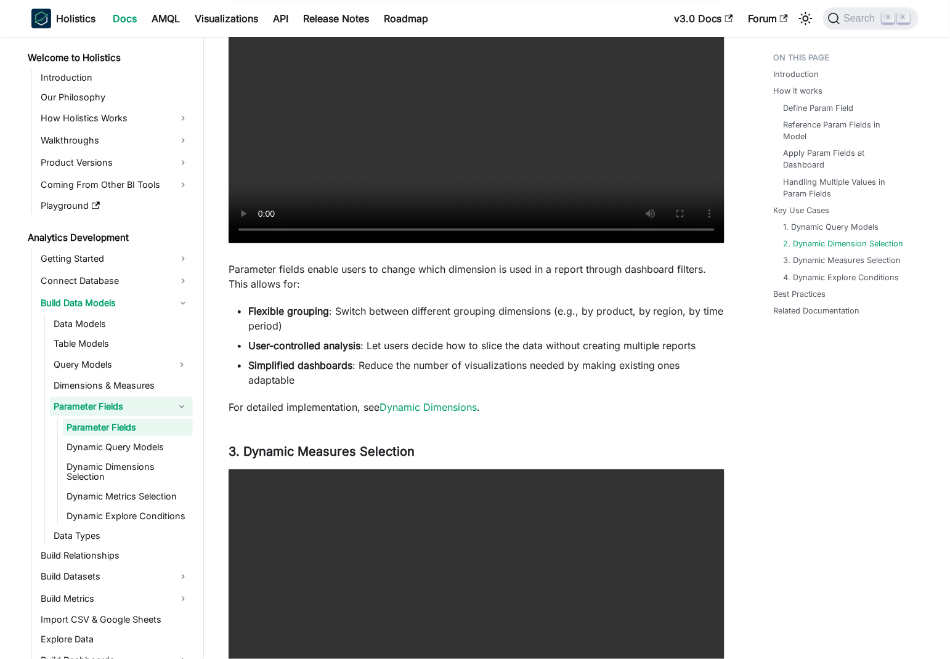
click at [697, 283] on p "Parameter fields enable users to change which dimension is used in a report thr…" at bounding box center [477, 277] width 496 height 30
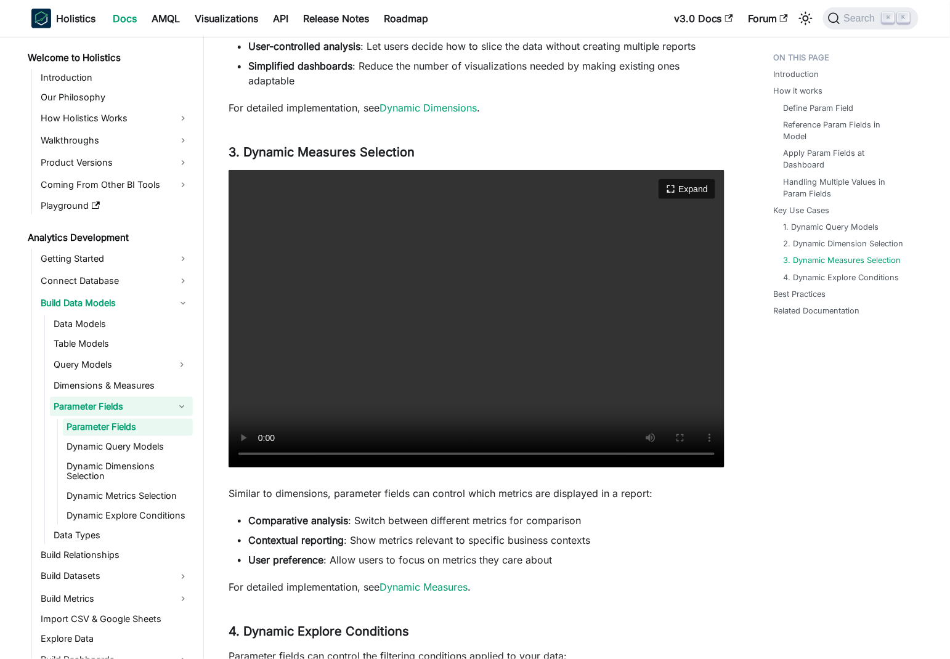
scroll to position [2907, 0]
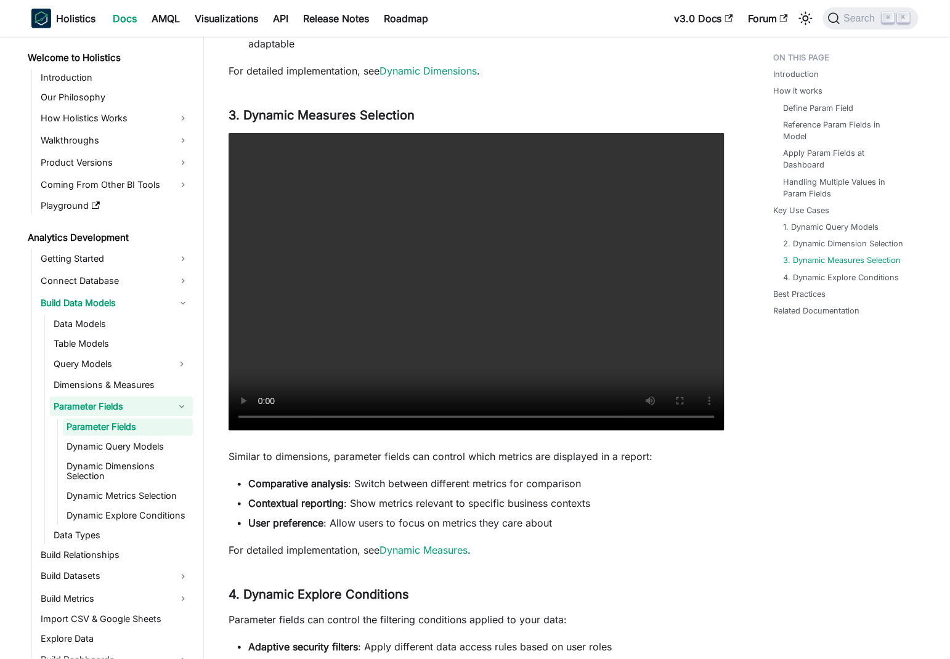
click at [556, 310] on video "Your browser does not support embedding video, but you can download it ." at bounding box center [477, 282] width 496 height 298
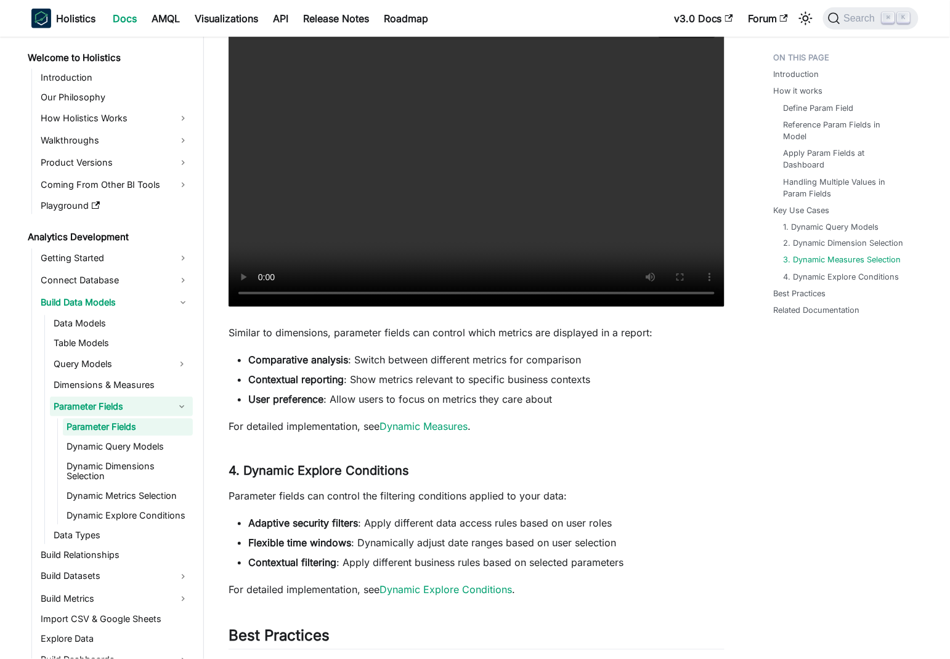
scroll to position [3109, 0]
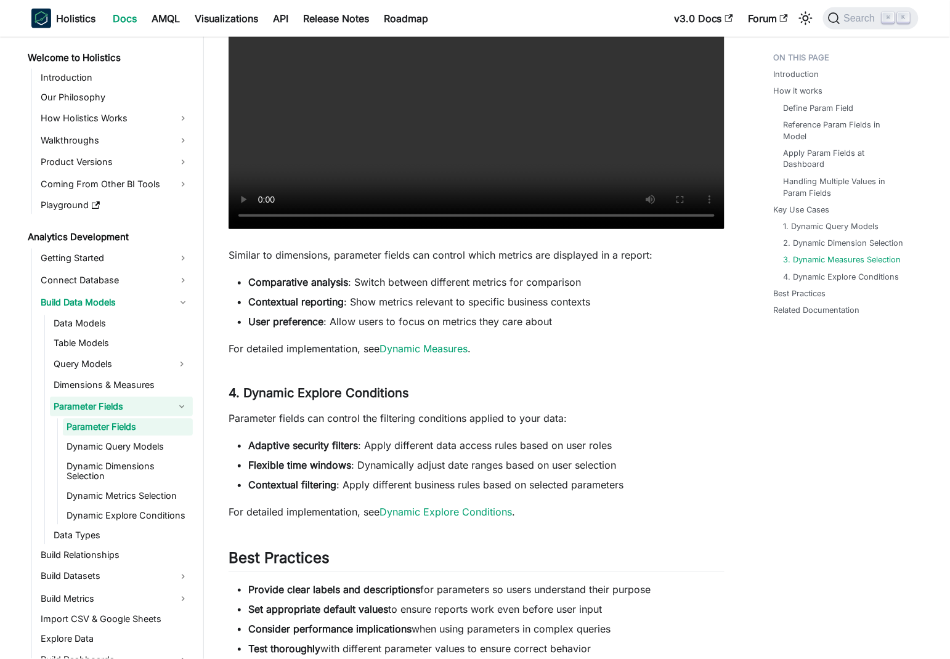
click at [244, 262] on p "Similar to dimensions, parameter fields can control which metrics are displayed…" at bounding box center [477, 255] width 496 height 15
drag, startPoint x: 244, startPoint y: 264, endPoint x: 580, endPoint y: 274, distance: 336.5
click at [612, 262] on p "Similar to dimensions, parameter fields can control which metrics are displayed…" at bounding box center [477, 255] width 496 height 15
click at [264, 288] on strong "Comparative analysis" at bounding box center [298, 282] width 100 height 12
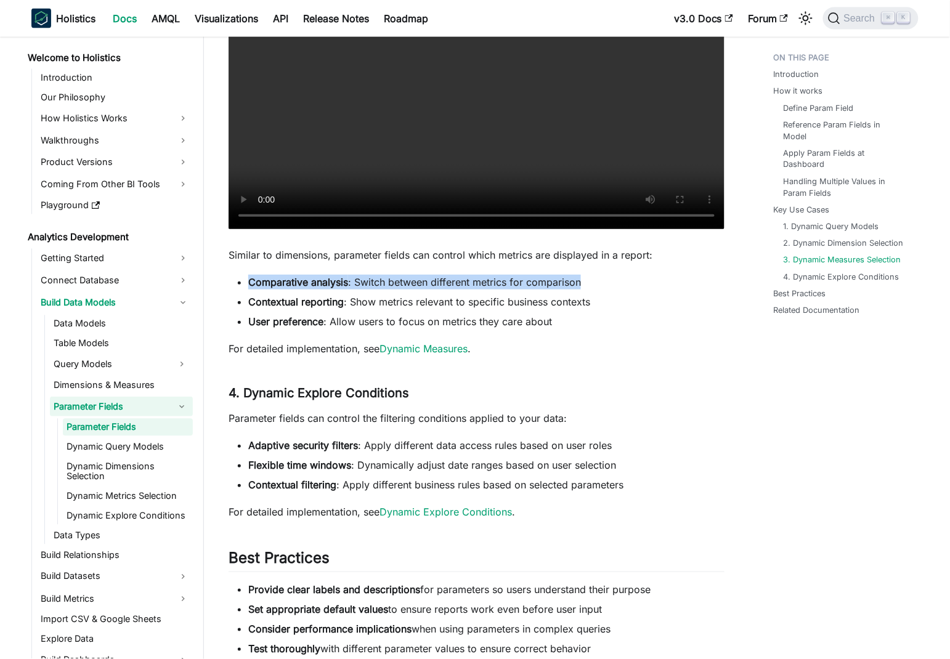
drag, startPoint x: 264, startPoint y: 292, endPoint x: 524, endPoint y: 306, distance: 259.7
click at [578, 290] on li "Comparative analysis : Switch between different metrics for comparison" at bounding box center [486, 282] width 476 height 15
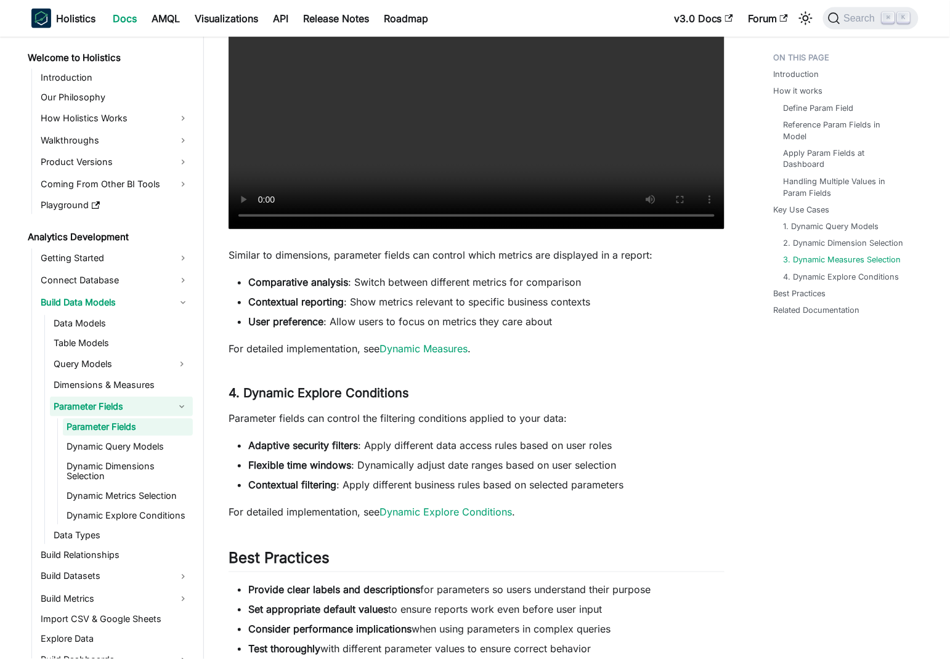
click at [267, 308] on strong "Contextual reporting" at bounding box center [295, 302] width 95 height 12
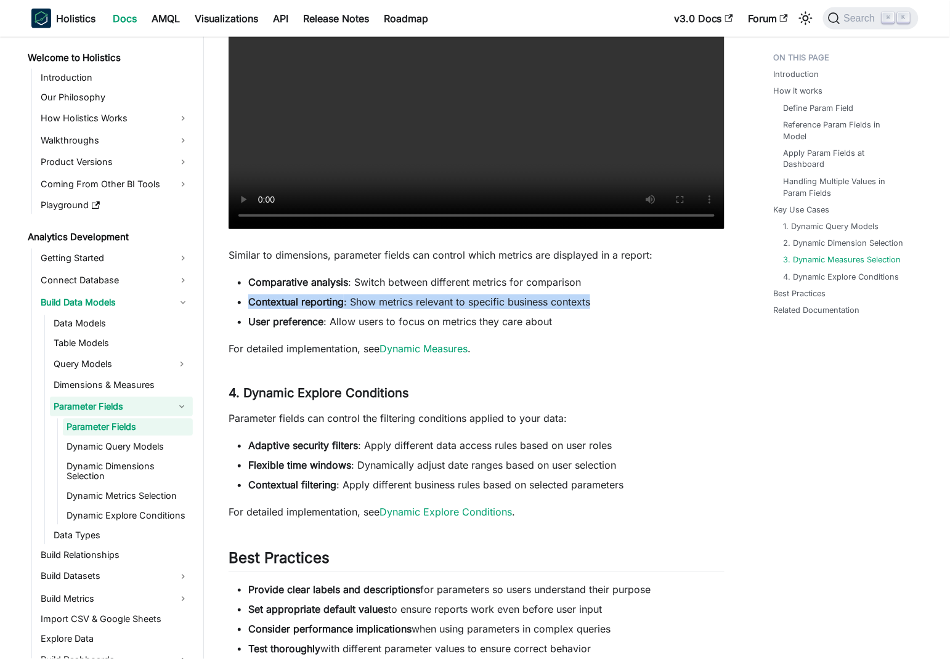
drag, startPoint x: 267, startPoint y: 309, endPoint x: 584, endPoint y: 316, distance: 317.3
click at [586, 309] on li "Contextual reporting : Show metrics relevant to specific business contexts" at bounding box center [486, 301] width 476 height 15
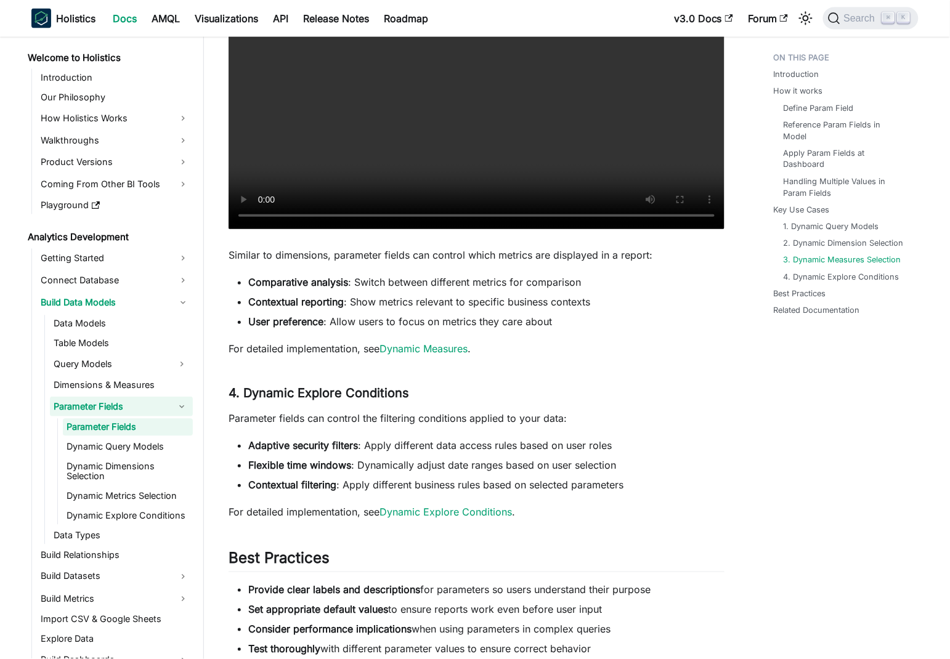
click at [252, 328] on strong "User preference" at bounding box center [285, 321] width 75 height 12
drag, startPoint x: 252, startPoint y: 331, endPoint x: 517, endPoint y: 333, distance: 265.5
click at [562, 329] on li "User preference : Allow users to focus on metrics they care about" at bounding box center [486, 321] width 476 height 15
click at [368, 309] on li "Contextual reporting : Show metrics relevant to specific business contexts" at bounding box center [486, 301] width 476 height 15
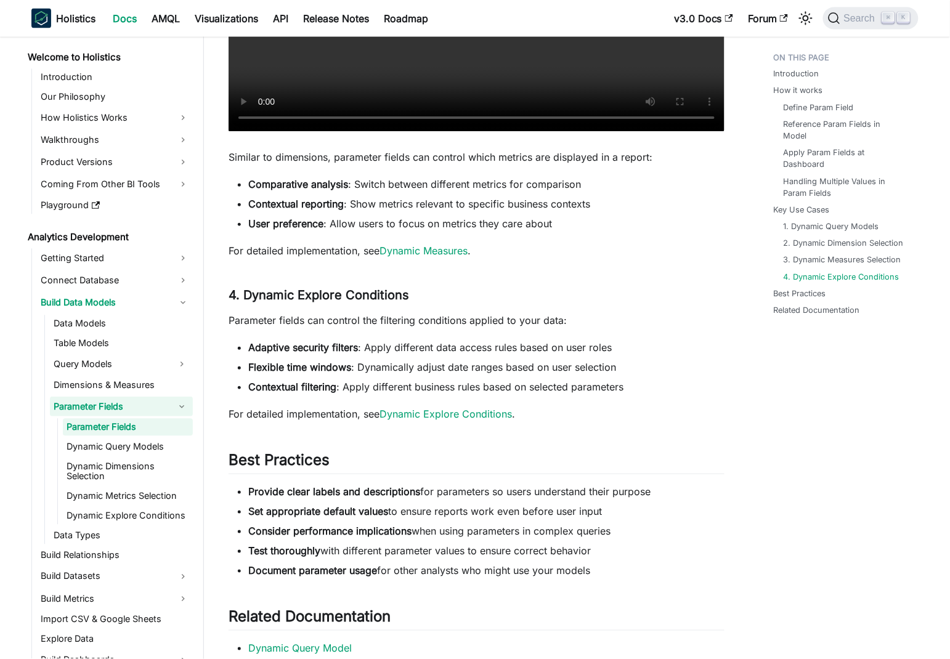
scroll to position [3243, 0]
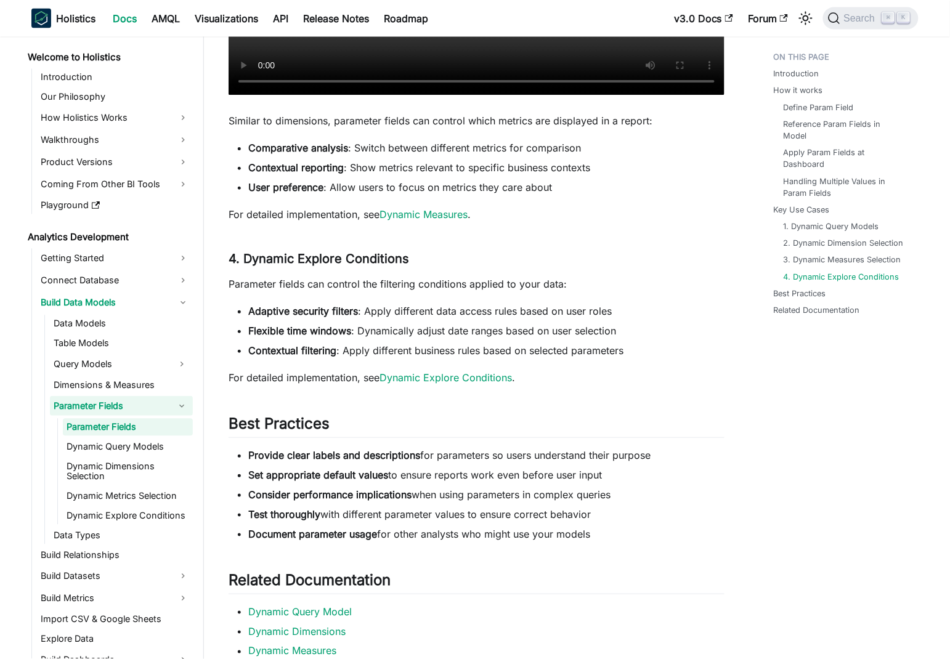
drag, startPoint x: 227, startPoint y: 293, endPoint x: 588, endPoint y: 305, distance: 360.6
click at [432, 330] on ul "Adaptive security filters : Apply different data access rules based on user rol…" at bounding box center [477, 331] width 496 height 54
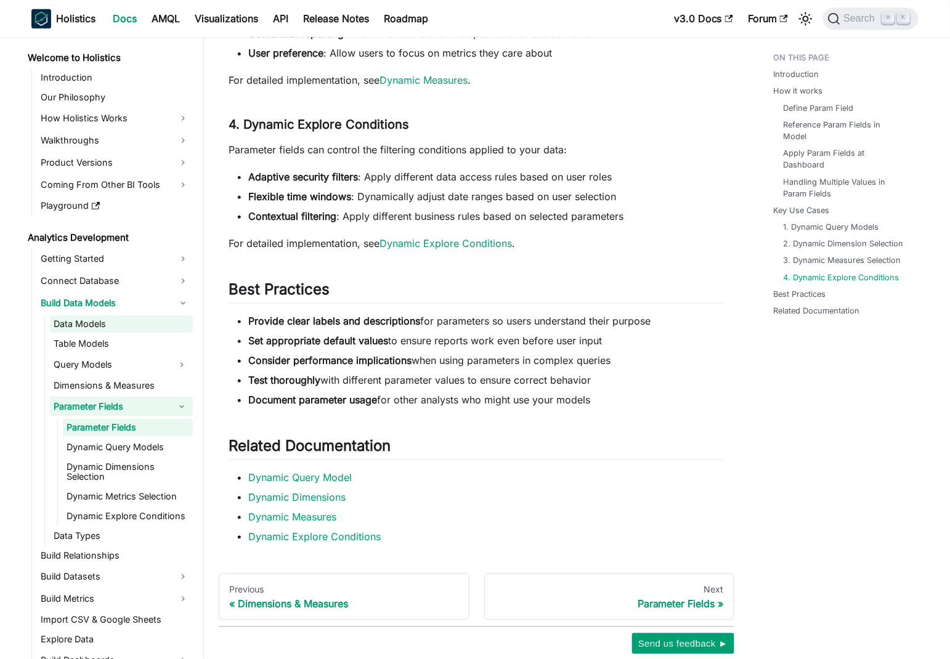
scroll to position [67, 0]
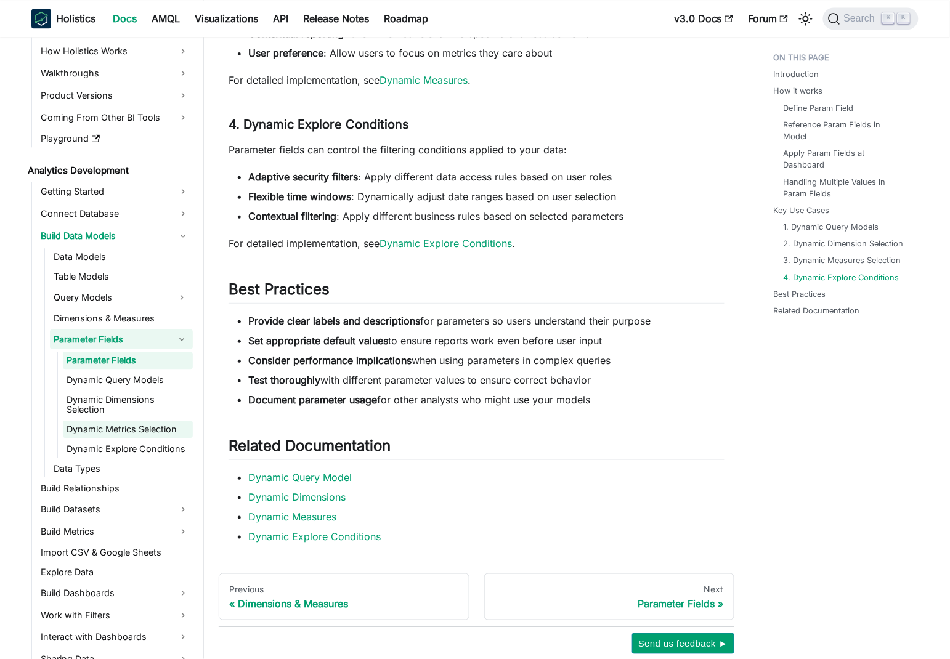
click at [126, 421] on link "Dynamic Metrics Selection" at bounding box center [128, 429] width 130 height 17
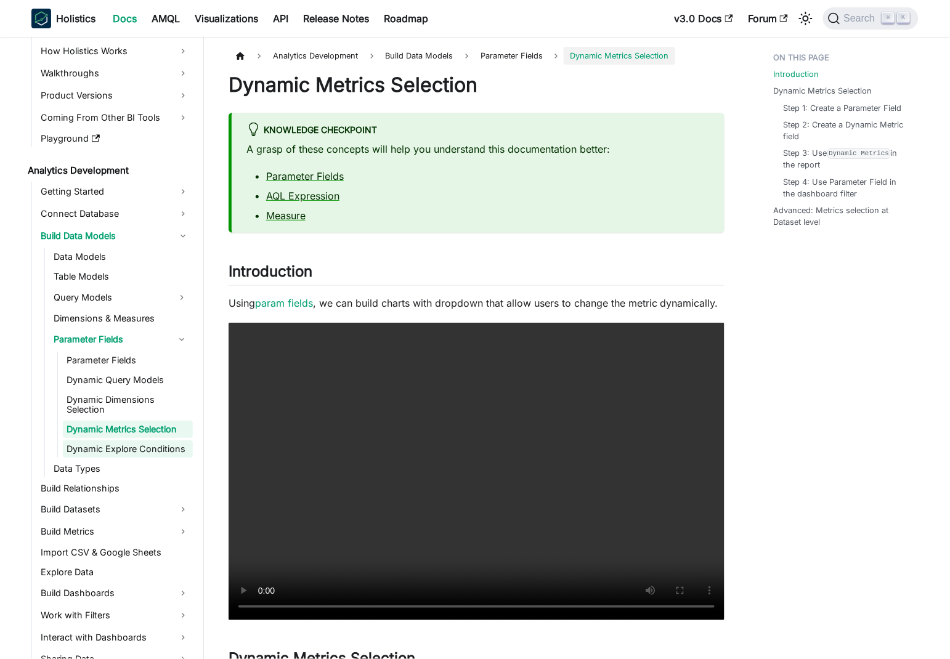
click at [144, 450] on link "Dynamic Explore Conditions" at bounding box center [128, 448] width 130 height 17
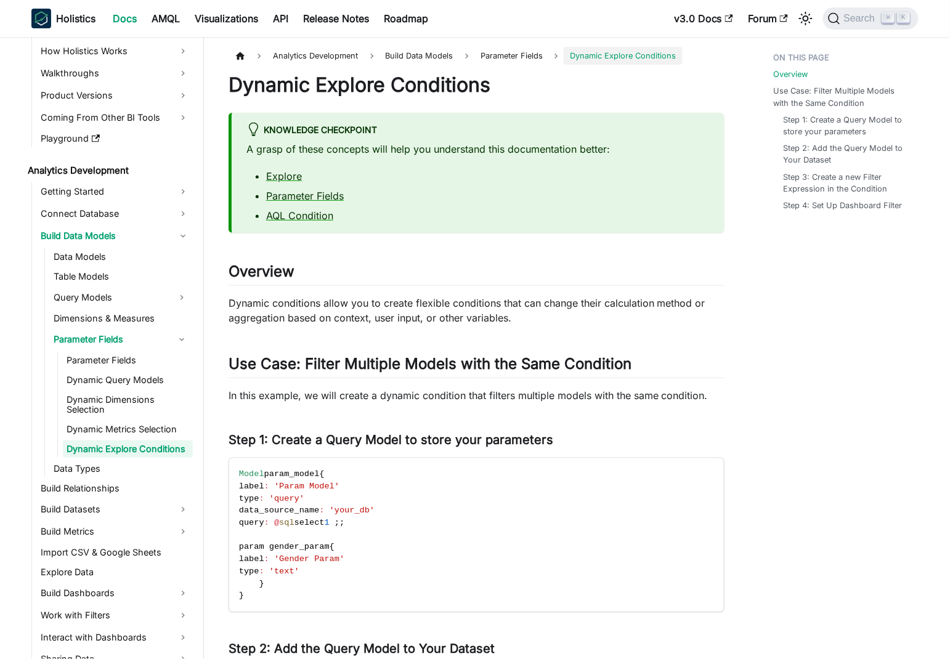
click at [240, 306] on p "Dynamic conditions allow you to create flexible conditions that can change thei…" at bounding box center [477, 311] width 496 height 30
drag, startPoint x: 240, startPoint y: 306, endPoint x: 610, endPoint y: 302, distance: 370.3
click at [610, 302] on p "Dynamic conditions allow you to create flexible conditions that can change thei…" at bounding box center [477, 311] width 496 height 30
click at [511, 299] on p "Dynamic conditions allow you to create flexible conditions that can change thei…" at bounding box center [477, 311] width 496 height 30
click at [263, 301] on p "Dynamic conditions allow you to create flexible conditions that can change thei…" at bounding box center [477, 311] width 496 height 30
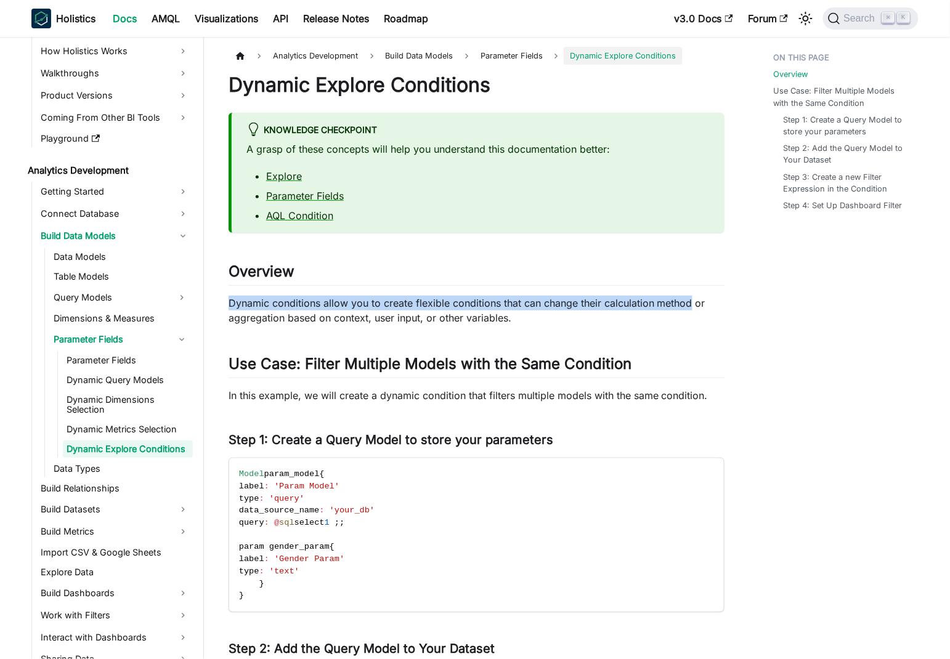
drag, startPoint x: 263, startPoint y: 301, endPoint x: 677, endPoint y: 297, distance: 414.0
click at [677, 297] on p "Dynamic conditions allow you to create flexible conditions that can change thei…" at bounding box center [477, 311] width 496 height 30
click at [486, 318] on p "Dynamic conditions allow you to create flexible conditions that can change thei…" at bounding box center [477, 311] width 496 height 30
drag, startPoint x: 486, startPoint y: 318, endPoint x: 317, endPoint y: 308, distance: 169.1
click at [317, 308] on p "Dynamic conditions allow you to create flexible conditions that can change thei…" at bounding box center [477, 311] width 496 height 30
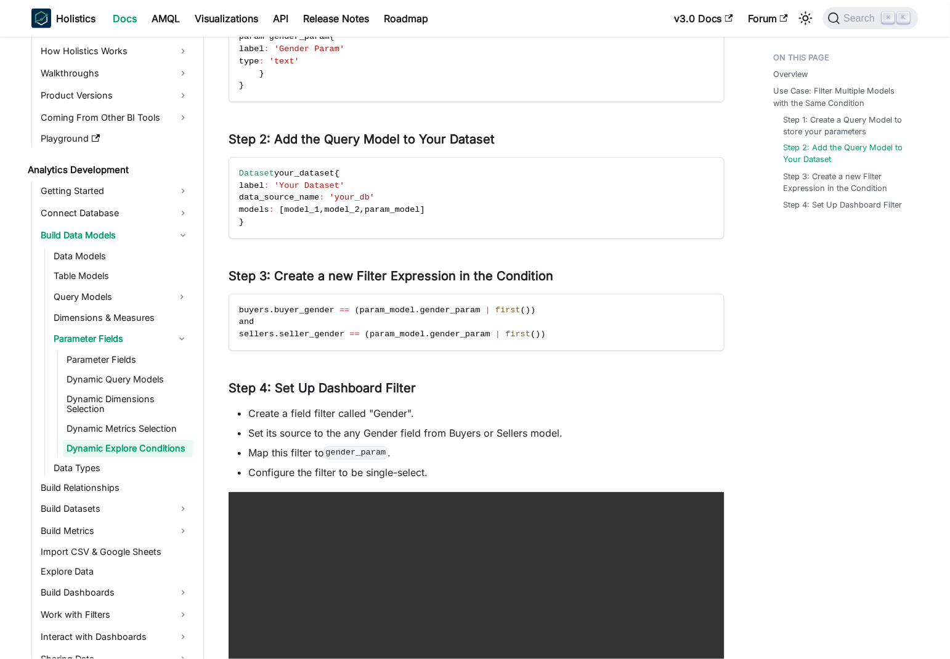
scroll to position [537, 0]
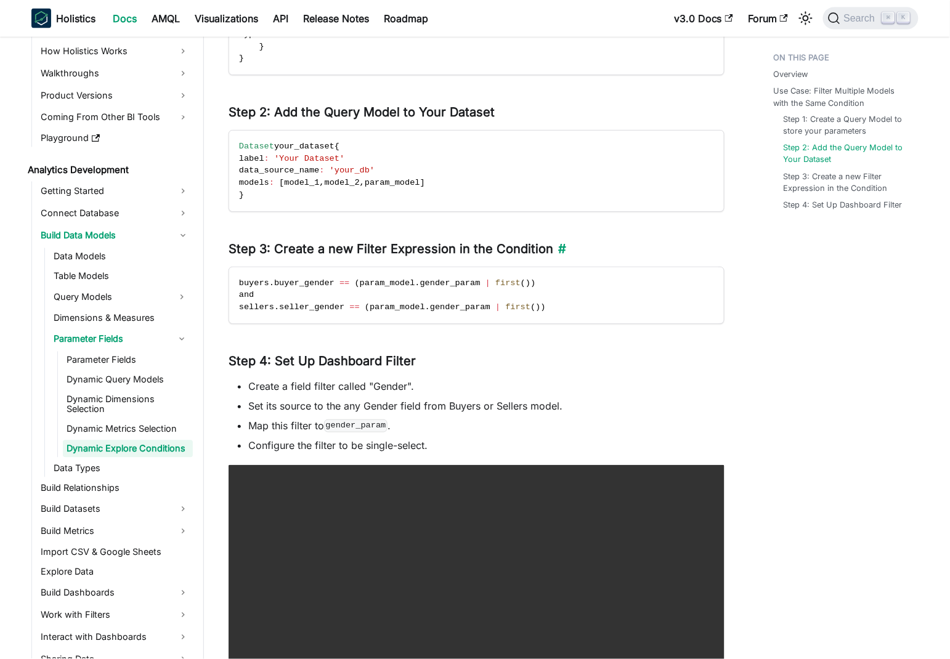
click at [280, 251] on h3 "Step 3: Create a new Filter Expression in the Condition ​" at bounding box center [477, 248] width 496 height 15
drag, startPoint x: 280, startPoint y: 251, endPoint x: 509, endPoint y: 252, distance: 229.8
click at [536, 253] on h3 "Step 3: Create a new Filter Expression in the Condition ​" at bounding box center [477, 248] width 496 height 15
drag, startPoint x: 423, startPoint y: 251, endPoint x: 437, endPoint y: 249, distance: 14.3
click at [422, 252] on h3 "Step 3: Create a new Filter Expression in the Condition ​" at bounding box center [477, 248] width 496 height 15
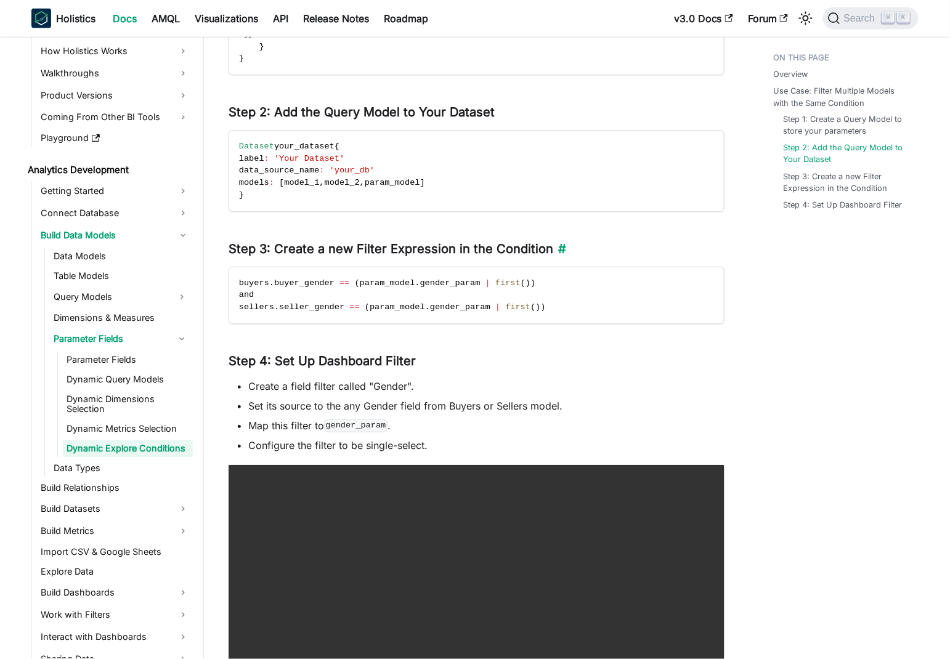
click at [542, 244] on h3 "Step 3: Create a new Filter Expression in the Condition ​" at bounding box center [477, 248] width 496 height 15
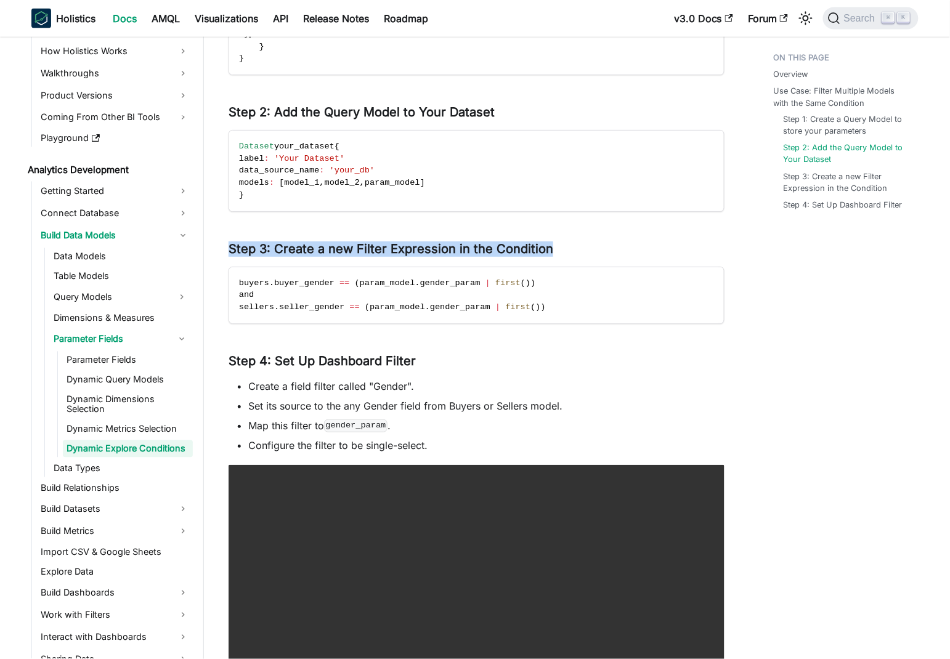
drag, startPoint x: 542, startPoint y: 244, endPoint x: 224, endPoint y: 248, distance: 317.9
click at [219, 250] on article "Analytics Development Build Data Models Parameter Fields Dynamic Explore Condit…" at bounding box center [477, 136] width 516 height 1252
click at [371, 245] on h3 "Step 3: Create a new Filter Expression in the Condition ​" at bounding box center [477, 248] width 496 height 15
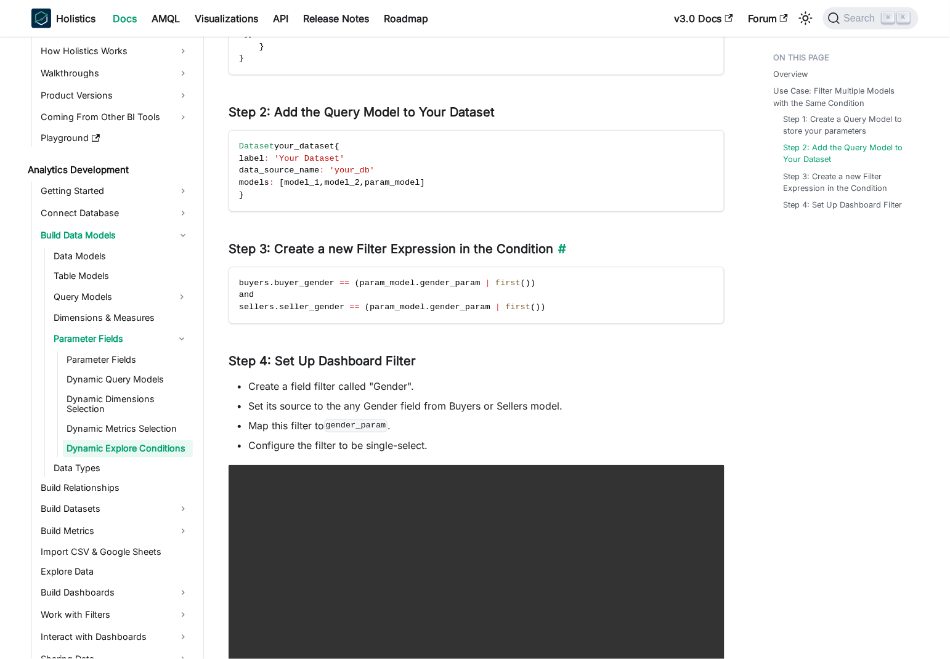
click at [514, 243] on h3 "Step 3: Create a new Filter Expression in the Condition ​" at bounding box center [477, 248] width 496 height 15
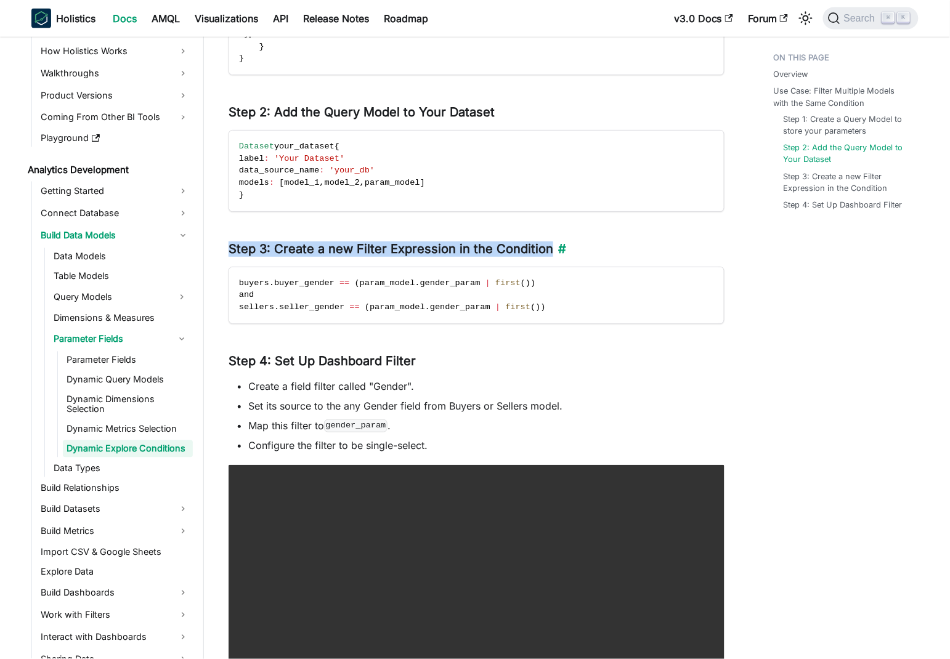
drag, startPoint x: 514, startPoint y: 243, endPoint x: 252, endPoint y: 249, distance: 261.9
click at [252, 249] on h3 "Step 3: Create a new Filter Expression in the Condition ​" at bounding box center [477, 248] width 496 height 15
click at [376, 246] on h3 "Step 3: Create a new Filter Expression in the Condition ​" at bounding box center [477, 248] width 496 height 15
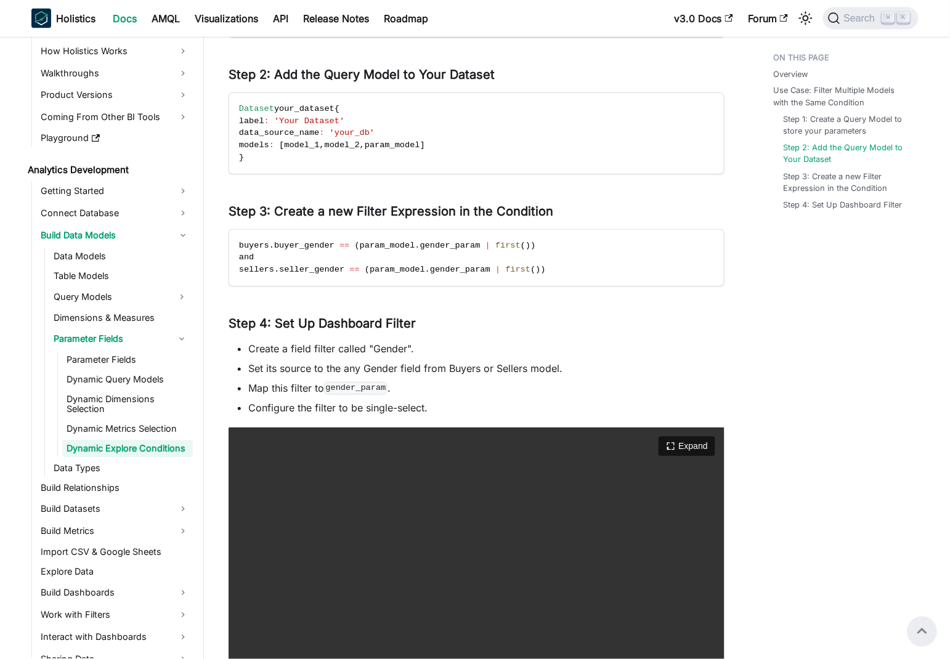
scroll to position [542, 0]
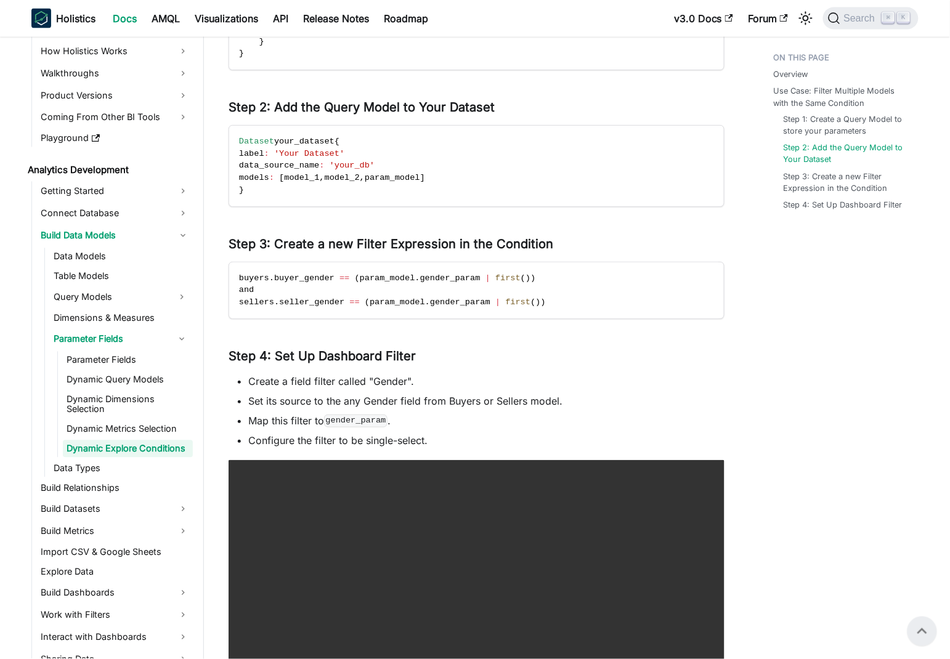
click at [559, 398] on li "Set its source to the any Gender field from Buyers or Sellers model." at bounding box center [486, 401] width 476 height 15
click at [452, 398] on li "Set its source to the any Gender field from Buyers or Sellers model." at bounding box center [486, 401] width 476 height 15
click at [256, 422] on li "Map this filter to gender_param ." at bounding box center [486, 420] width 476 height 15
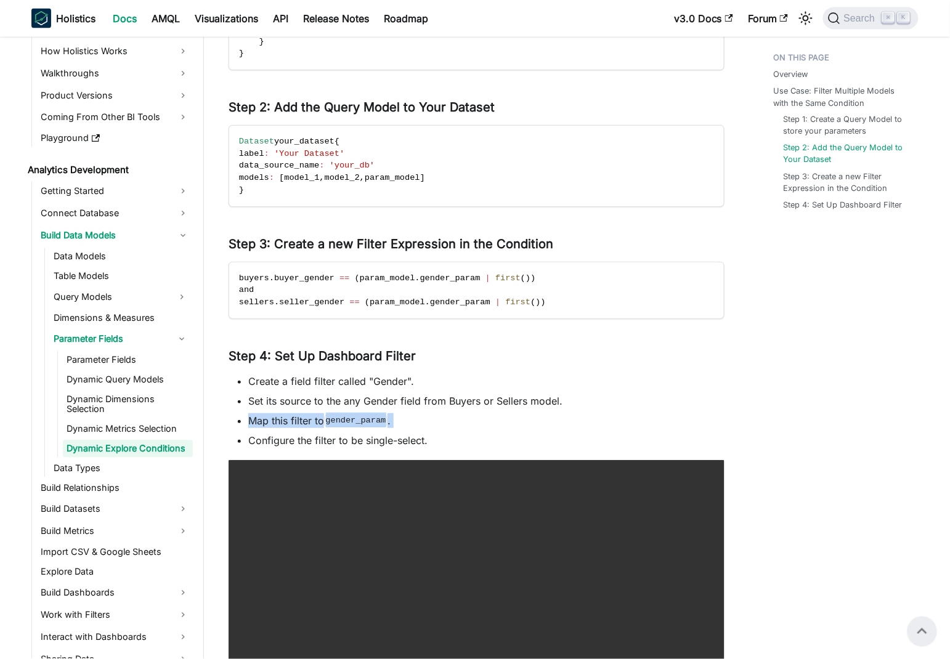
drag, startPoint x: 256, startPoint y: 422, endPoint x: 410, endPoint y: 427, distance: 153.5
click at [410, 427] on li "Map this filter to gender_param ." at bounding box center [486, 420] width 476 height 15
click at [261, 436] on li "Configure the filter to be single-select." at bounding box center [486, 440] width 476 height 15
drag, startPoint x: 261, startPoint y: 436, endPoint x: 441, endPoint y: 444, distance: 180.1
click at [441, 444] on li "Configure the filter to be single-select." at bounding box center [486, 440] width 476 height 15
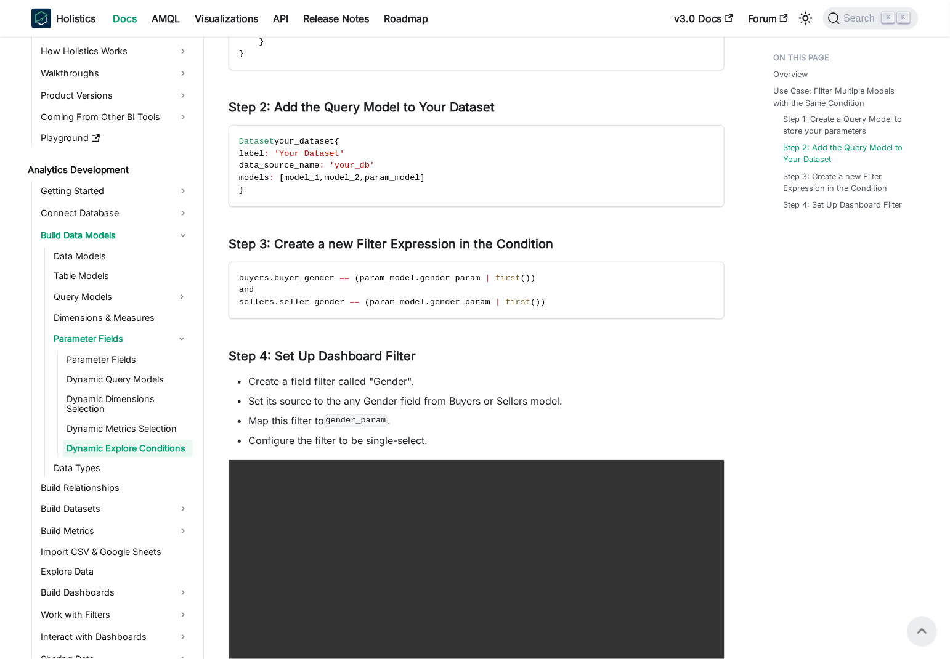
click at [505, 405] on li "Set its source to the any Gender field from Buyers or Sellers model." at bounding box center [486, 401] width 476 height 15
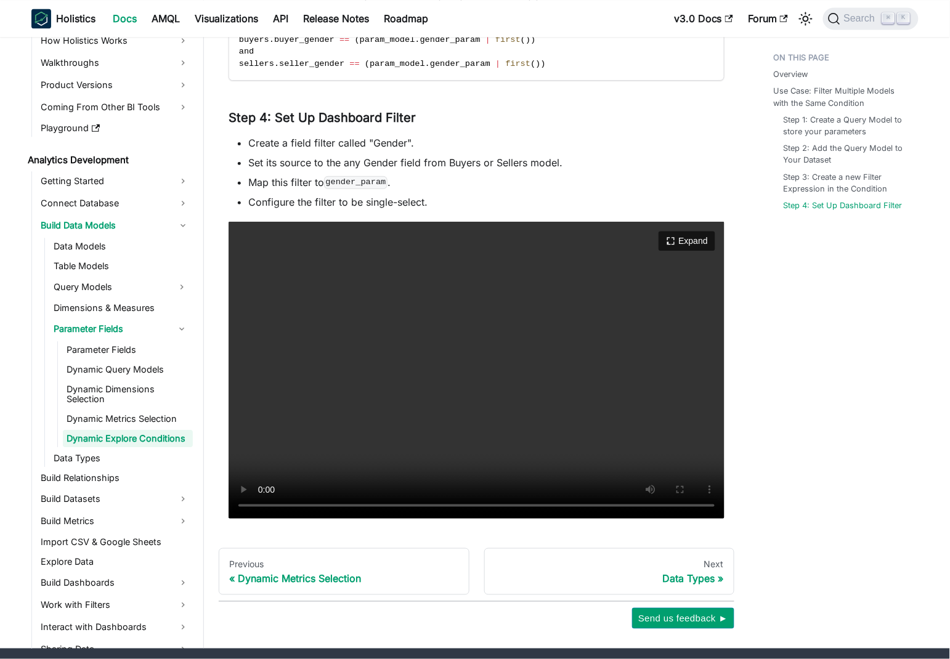
click at [431, 378] on video "Your browser does not support embedding video, but you can download it ." at bounding box center [477, 371] width 496 height 298
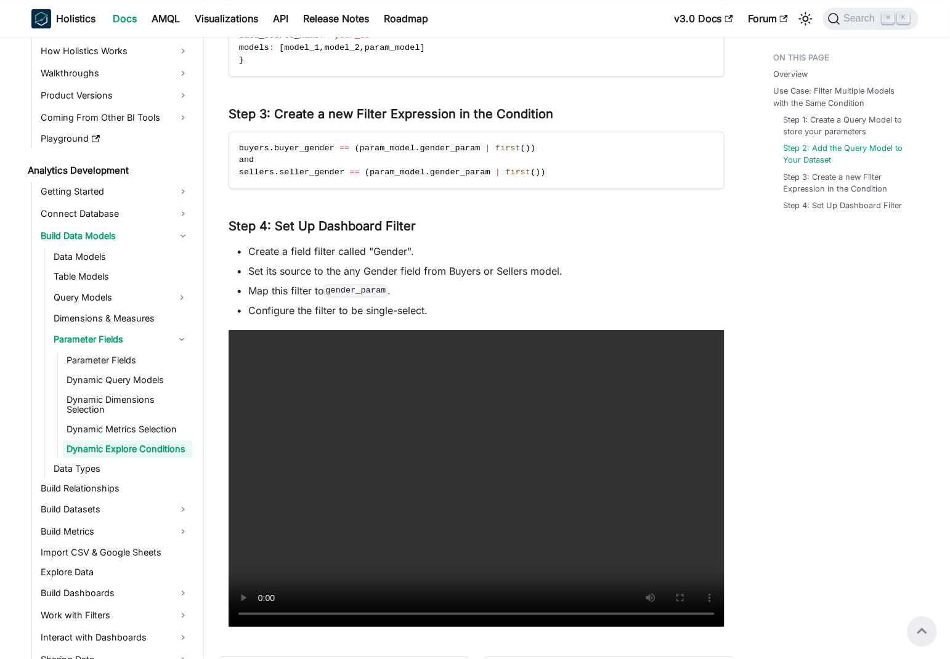
scroll to position [385, 0]
